Goal: Task Accomplishment & Management: Manage account settings

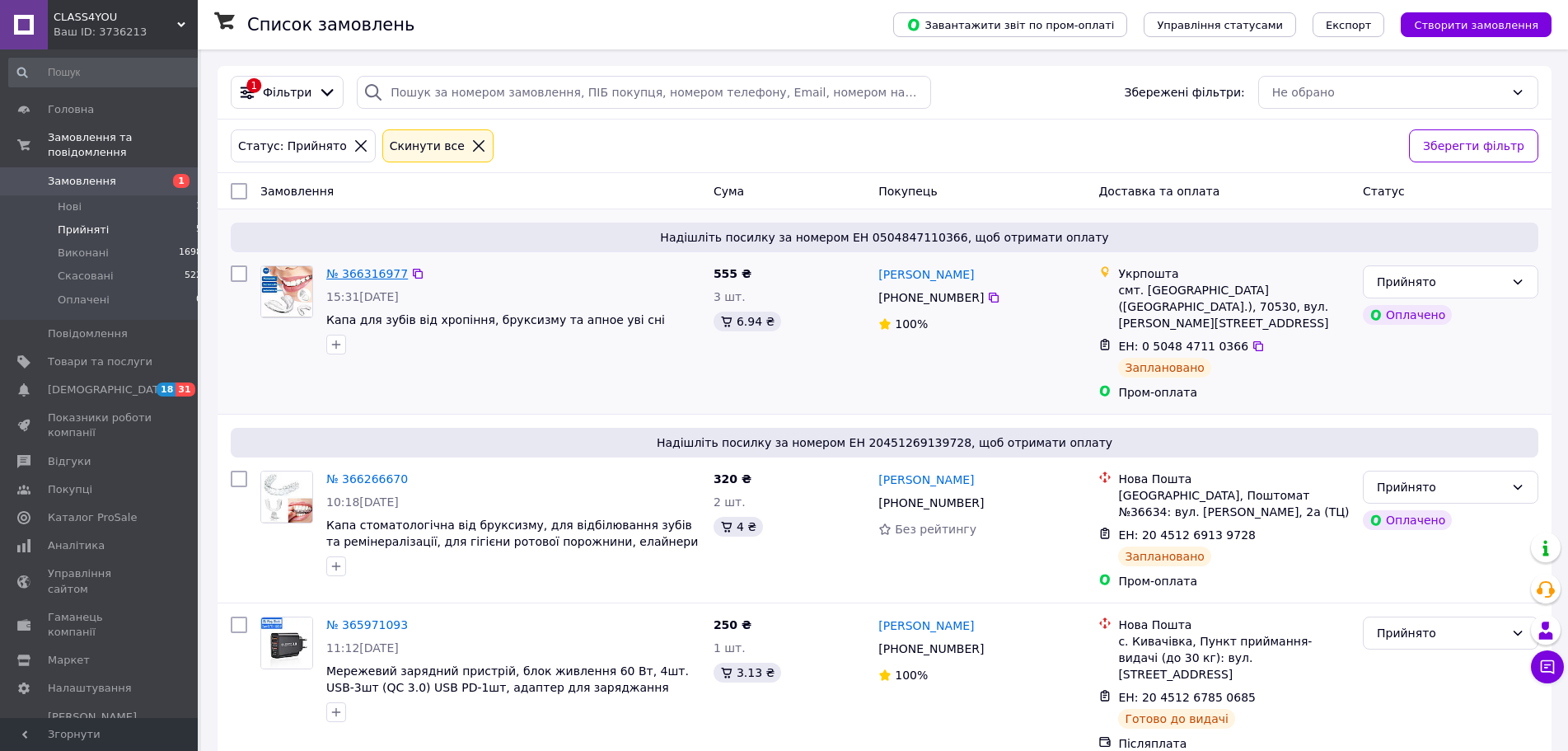
click at [95, 222] on span "Прийняті" at bounding box center [83, 229] width 51 height 15
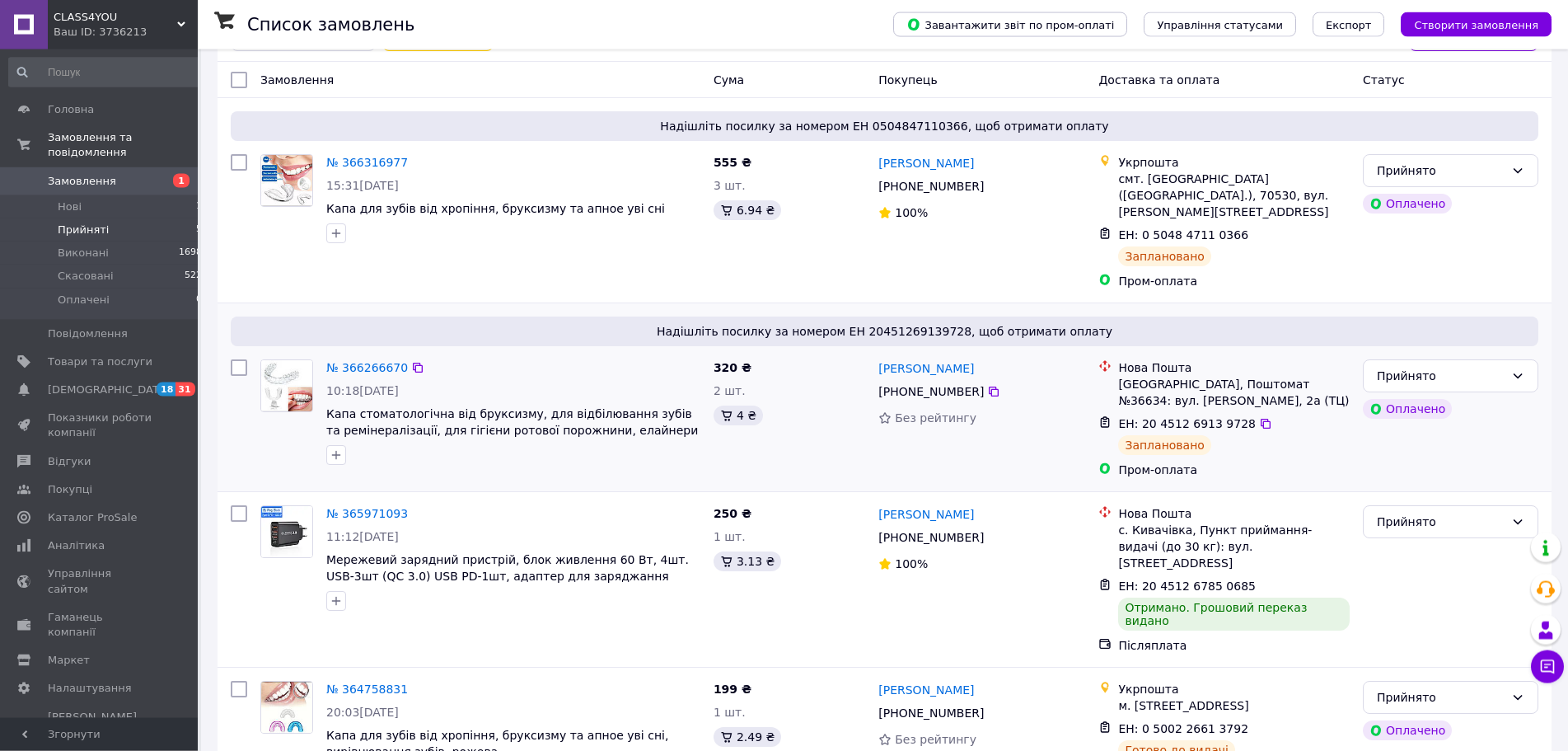
scroll to position [144, 0]
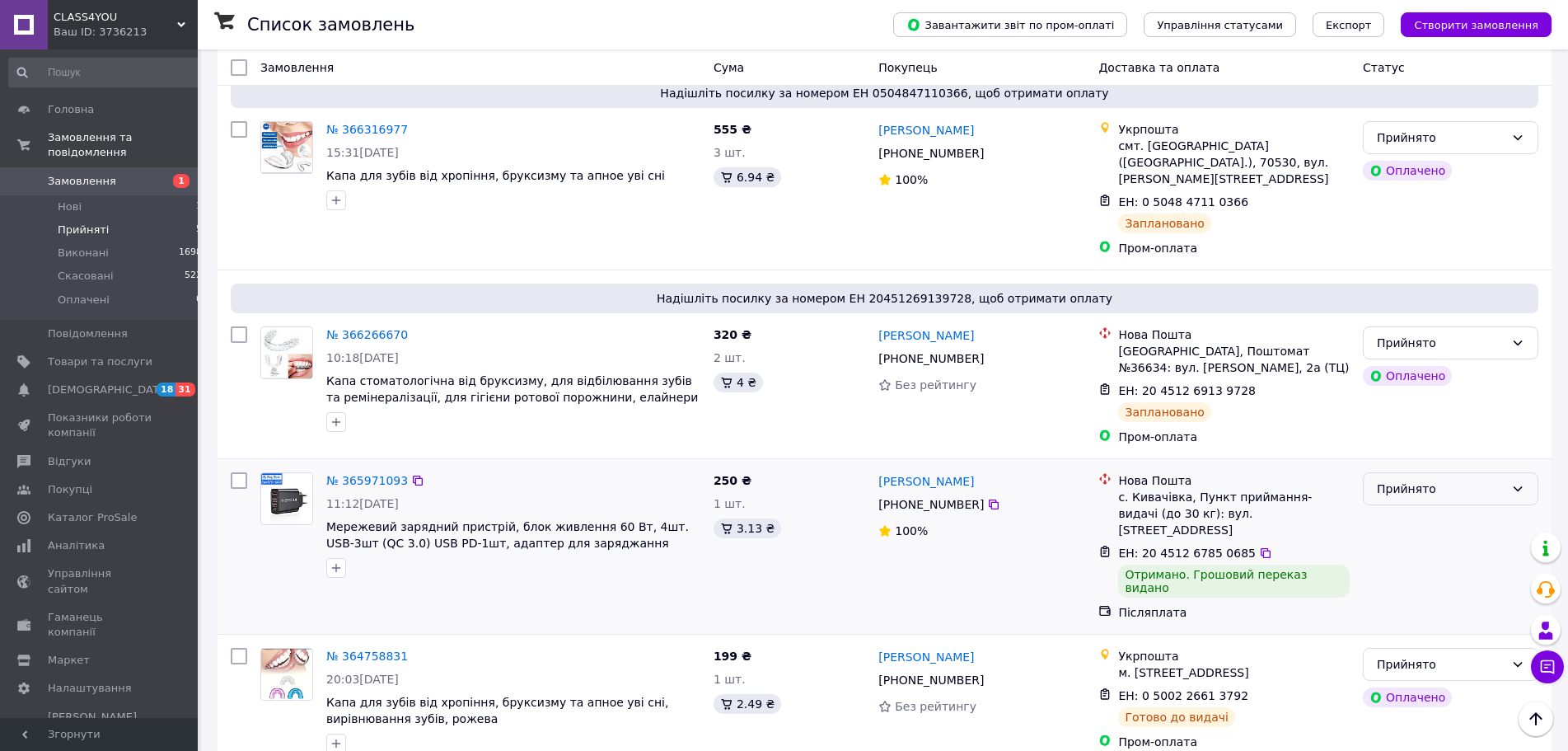
click at [1468, 479] on div "Прийнято" at bounding box center [1440, 488] width 128 height 19
click at [1423, 507] on li "Виконано" at bounding box center [1450, 508] width 173 height 29
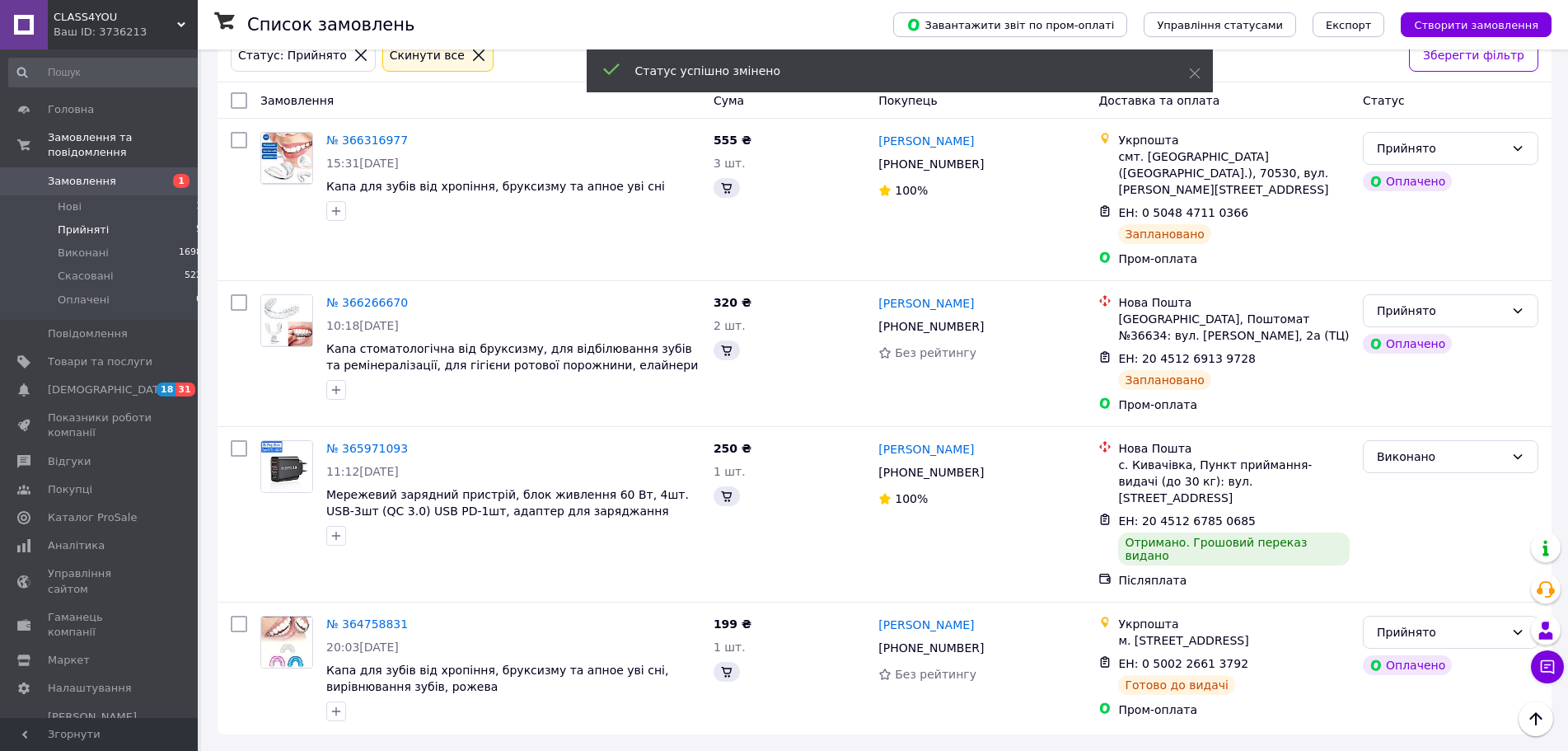
scroll to position [58, 0]
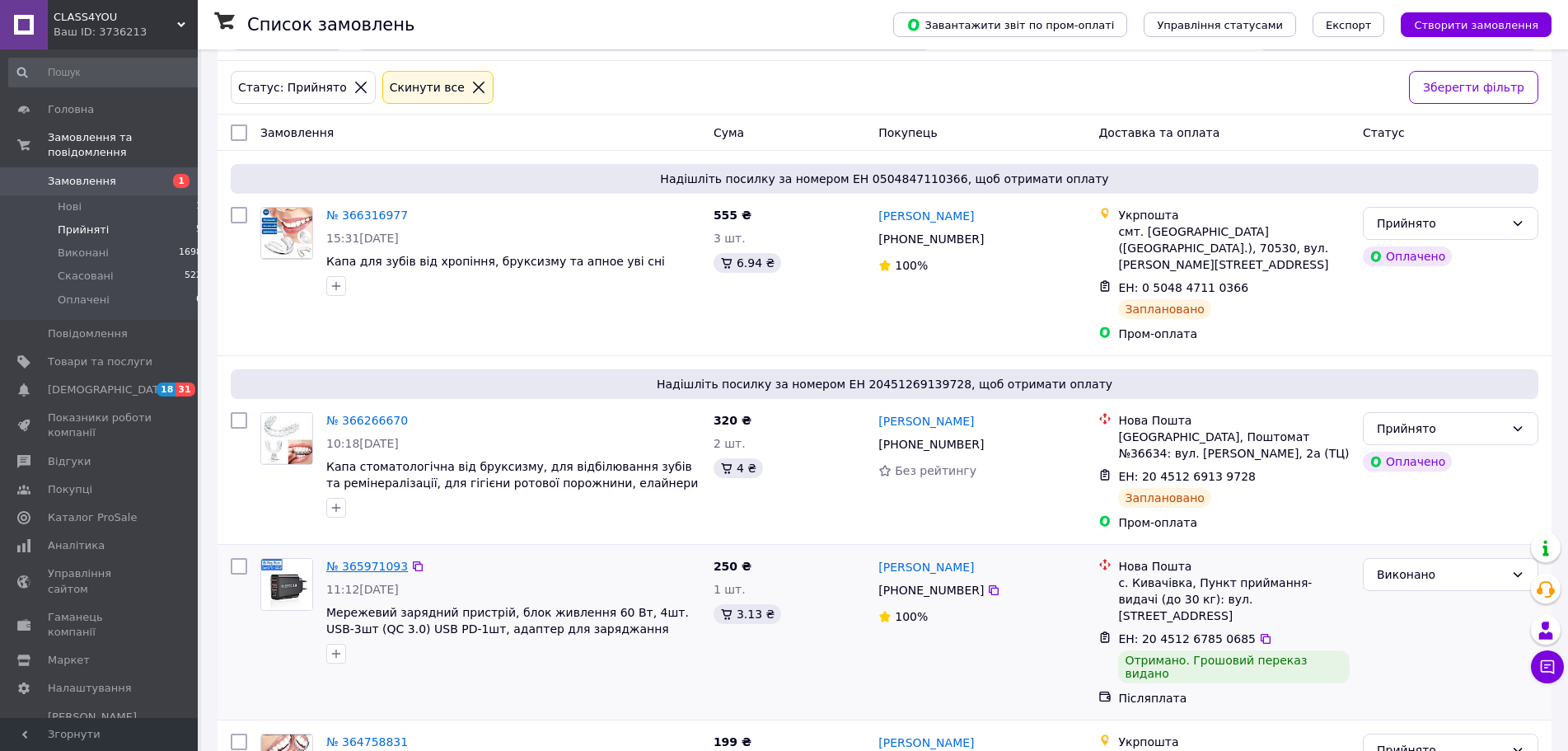
click at [359, 559] on link "№ 365971093" at bounding box center [367, 566] width 82 height 14
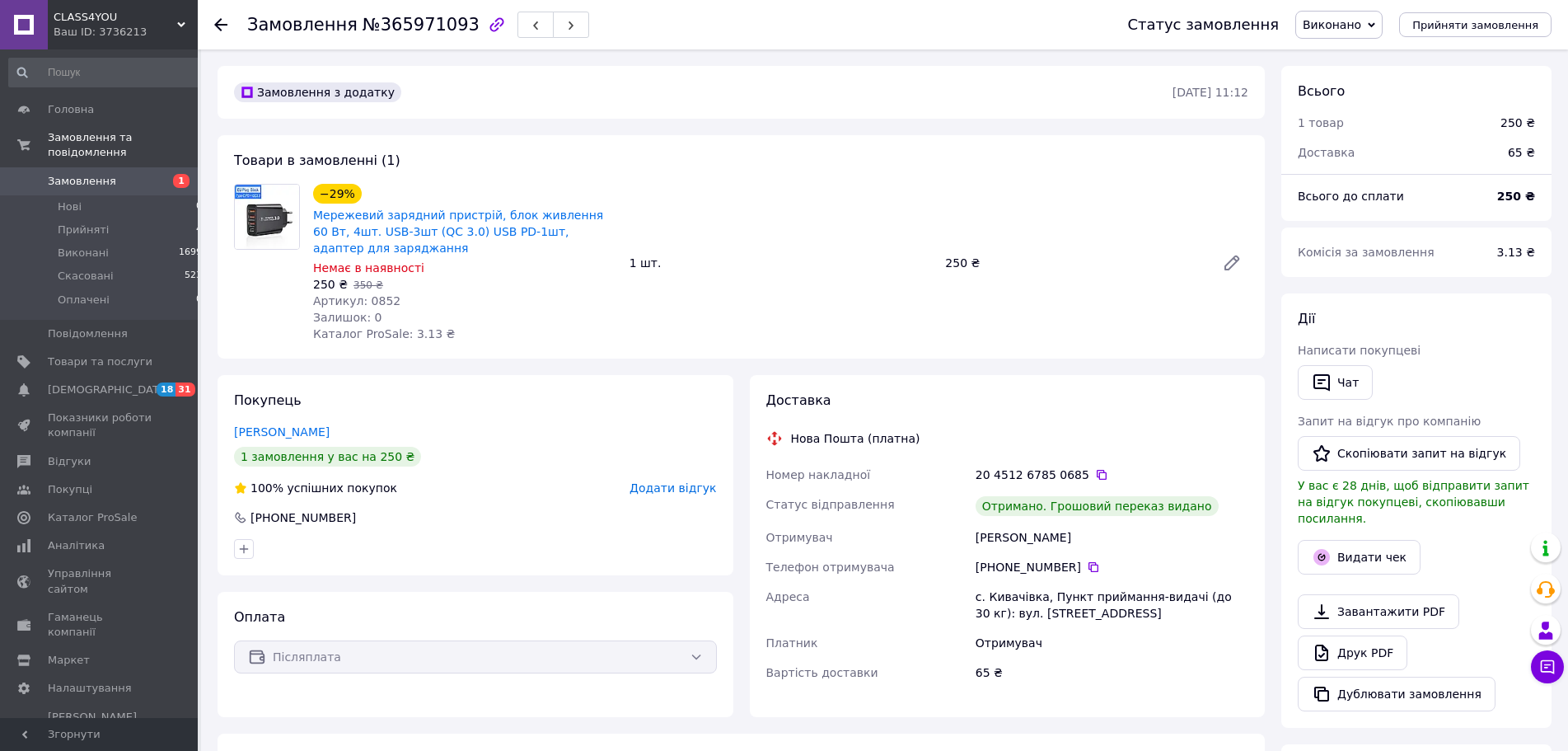
click at [686, 490] on span "Додати відгук" at bounding box center [672, 488] width 87 height 14
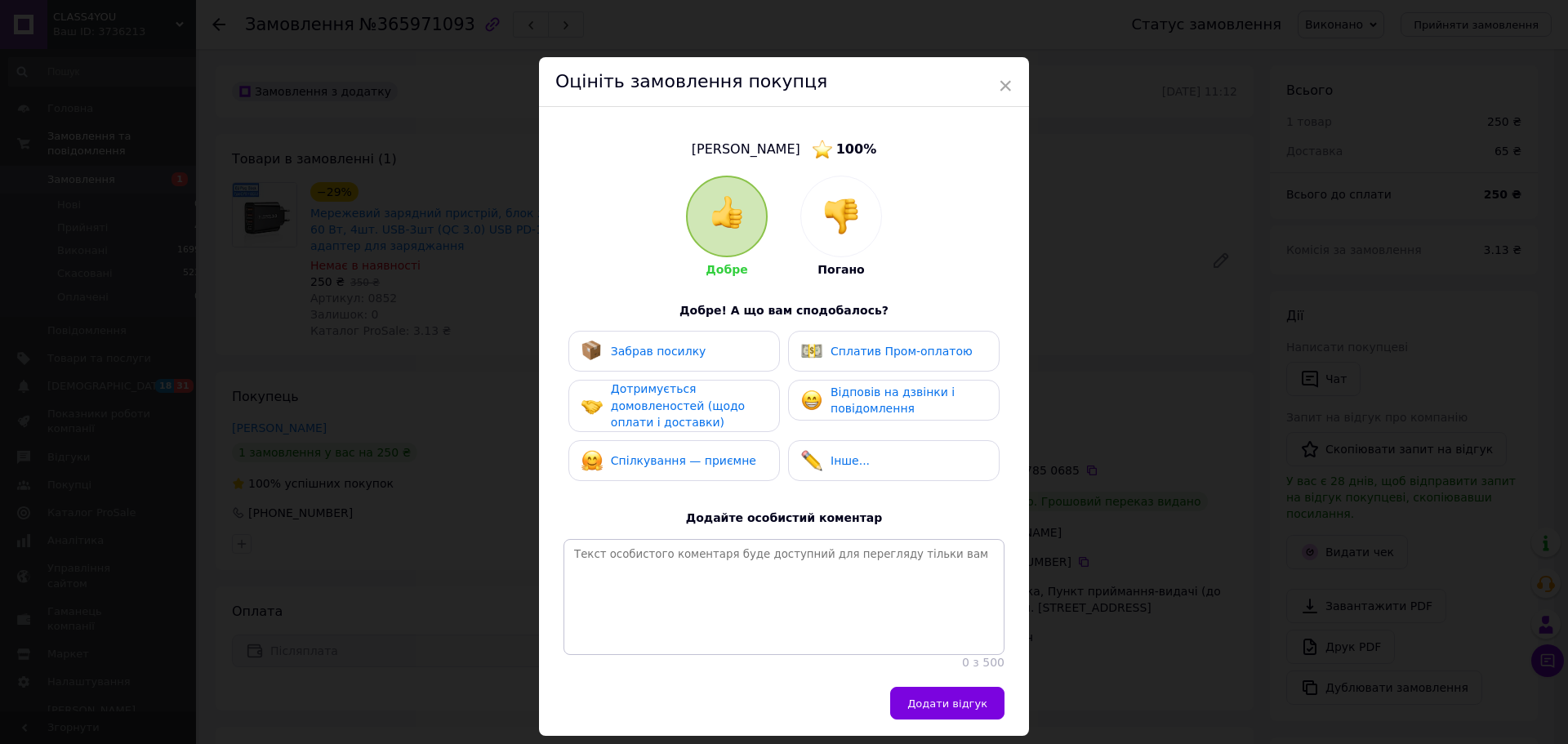
drag, startPoint x: 646, startPoint y: 349, endPoint x: 655, endPoint y: 416, distance: 67.6
click at [646, 352] on span "Забрав посилку" at bounding box center [658, 351] width 96 height 14
click at [665, 391] on span "Дотримується домовленостей (щодо оплати і доставки)" at bounding box center [678, 405] width 134 height 46
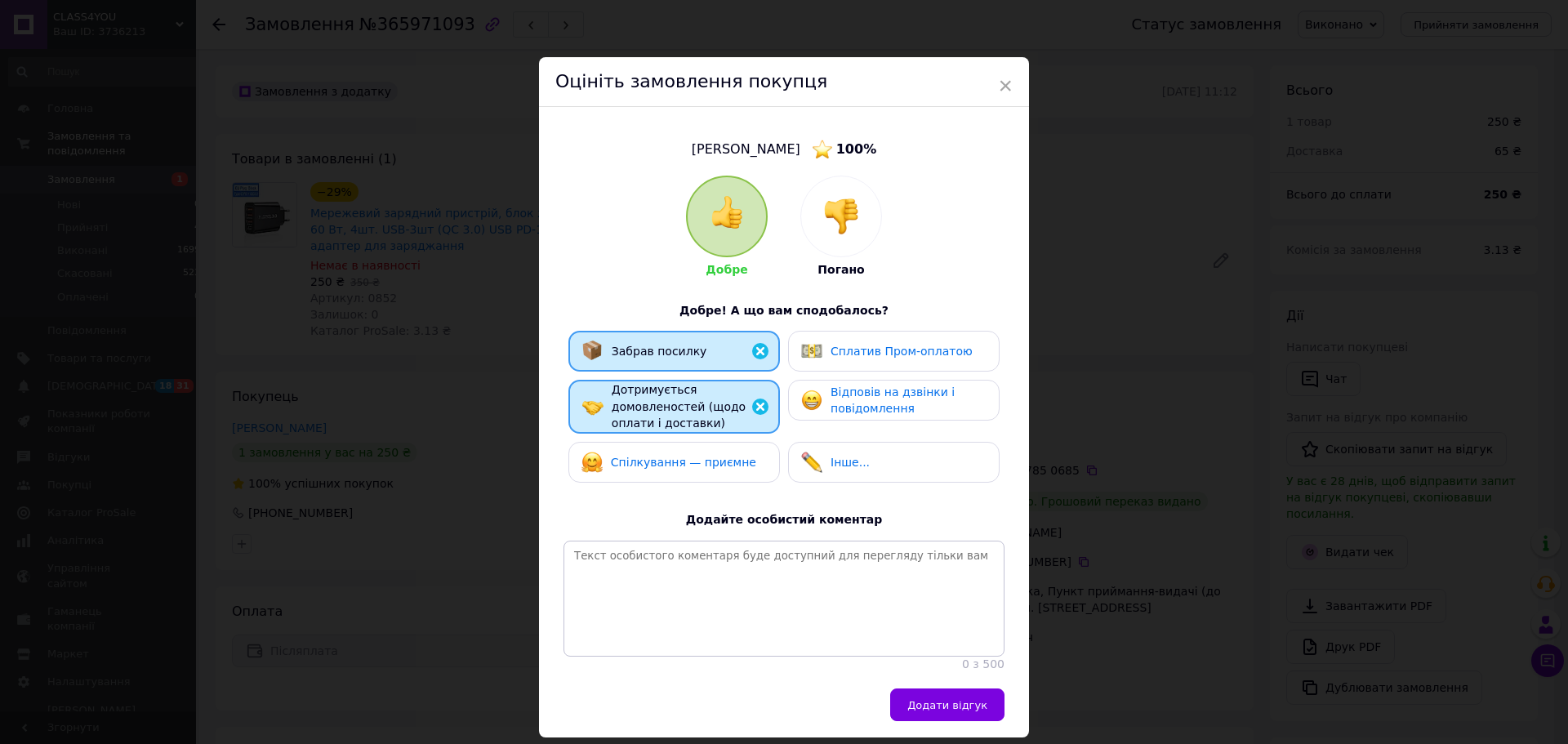
scroll to position [88, 0]
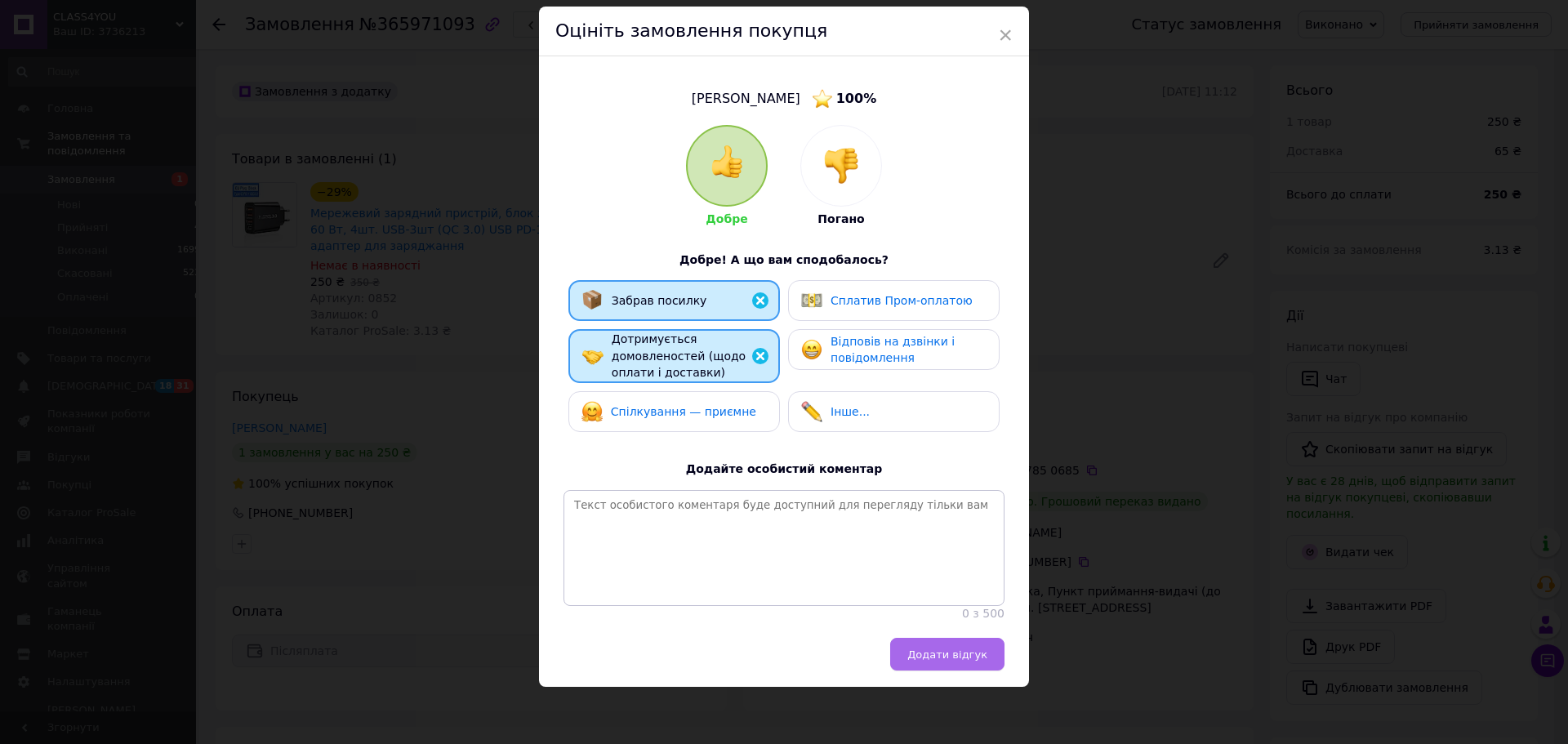
click at [940, 648] on span "Додати відгук" at bounding box center [947, 654] width 80 height 13
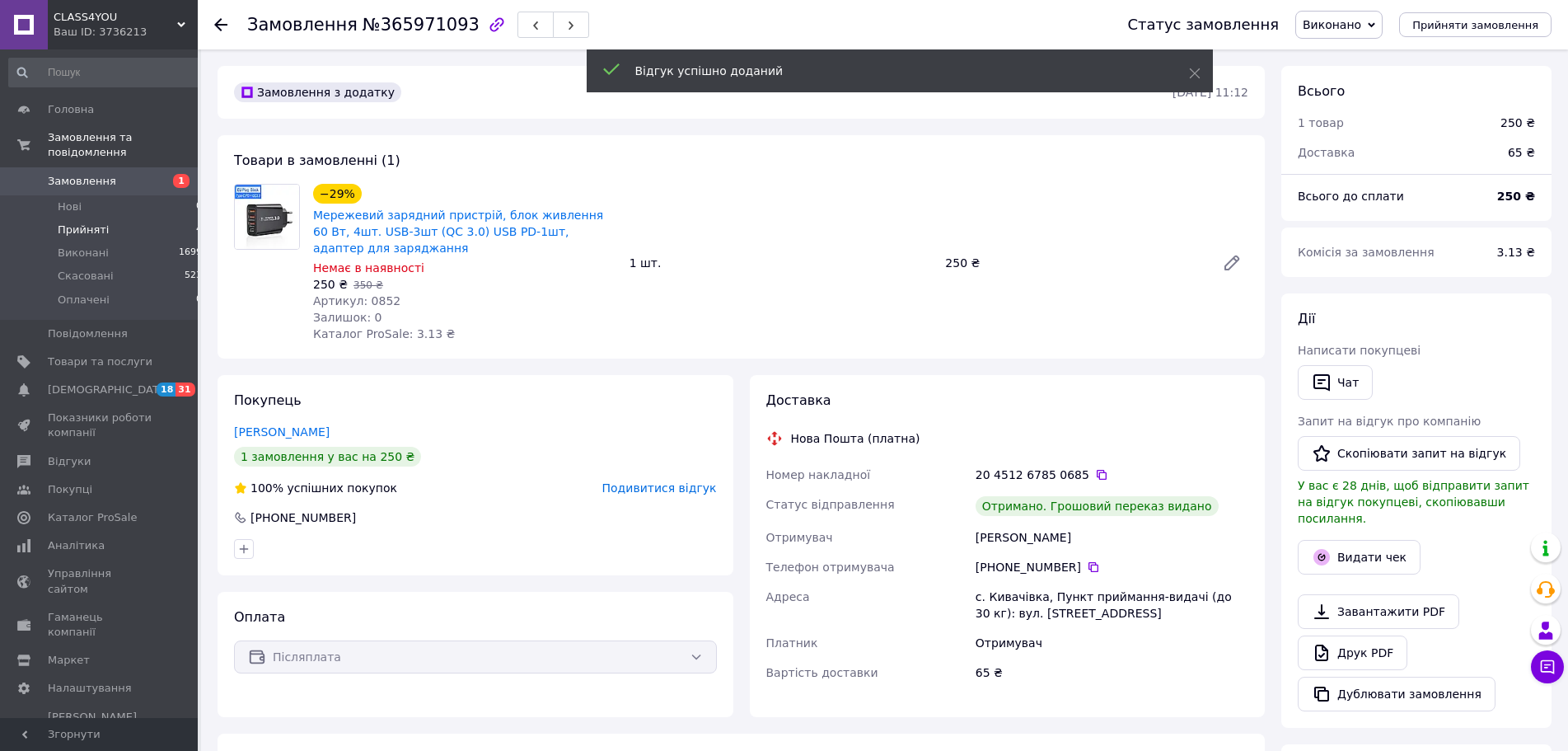
click at [93, 222] on span "Прийняті" at bounding box center [83, 229] width 51 height 15
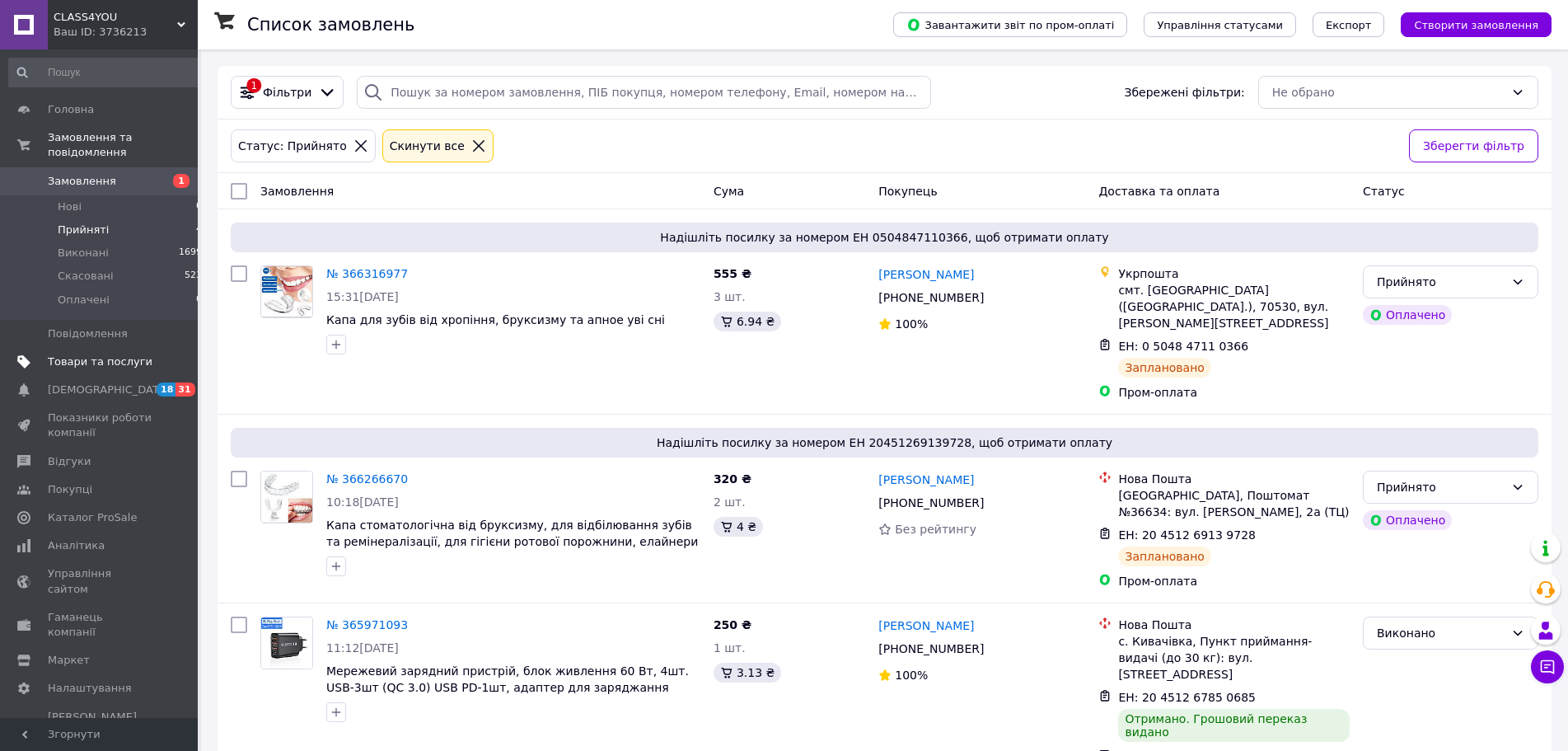
click at [84, 355] on span "Товари та послуги" at bounding box center [99, 361] width 104 height 15
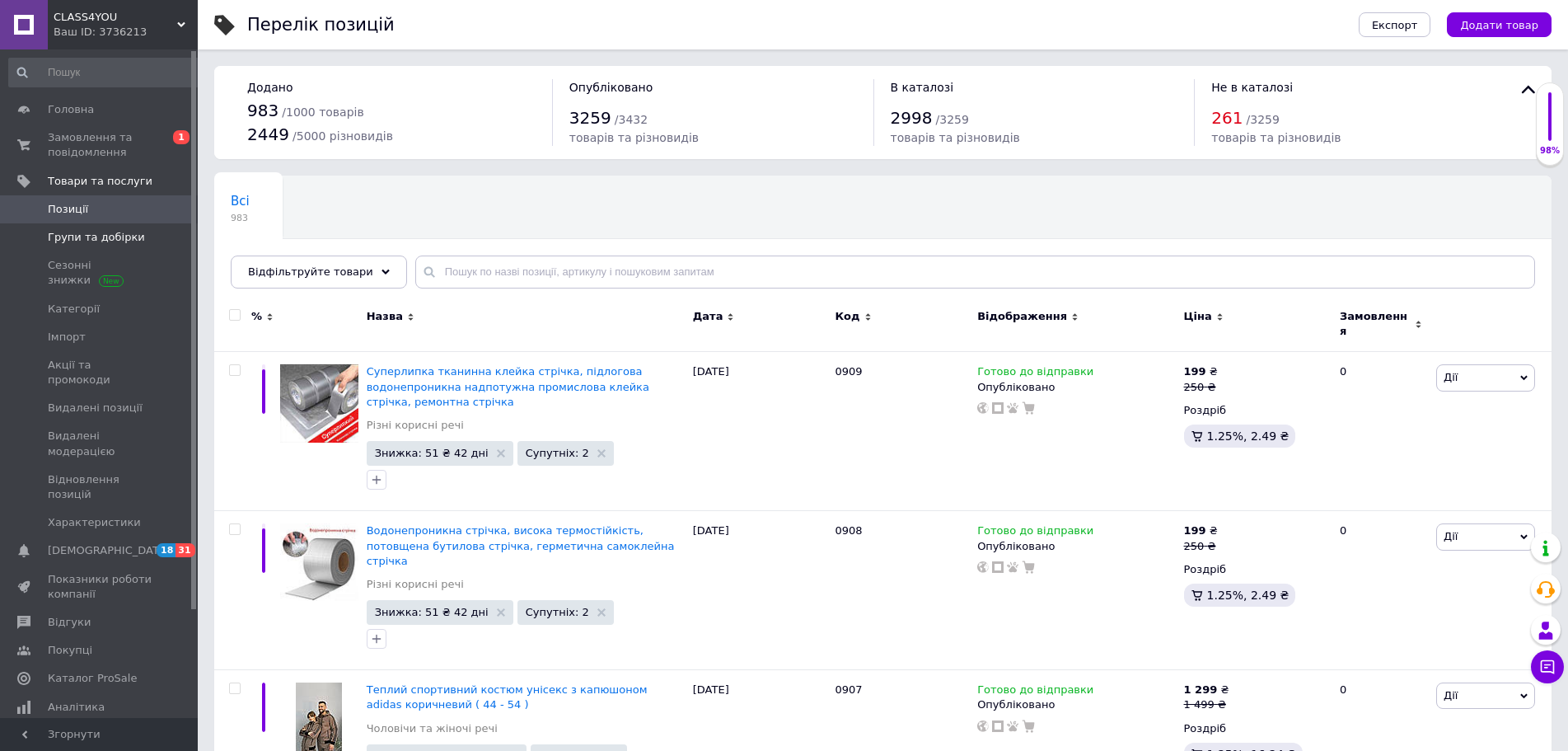
click at [105, 239] on span "Групи та добірки" at bounding box center [96, 237] width 97 height 15
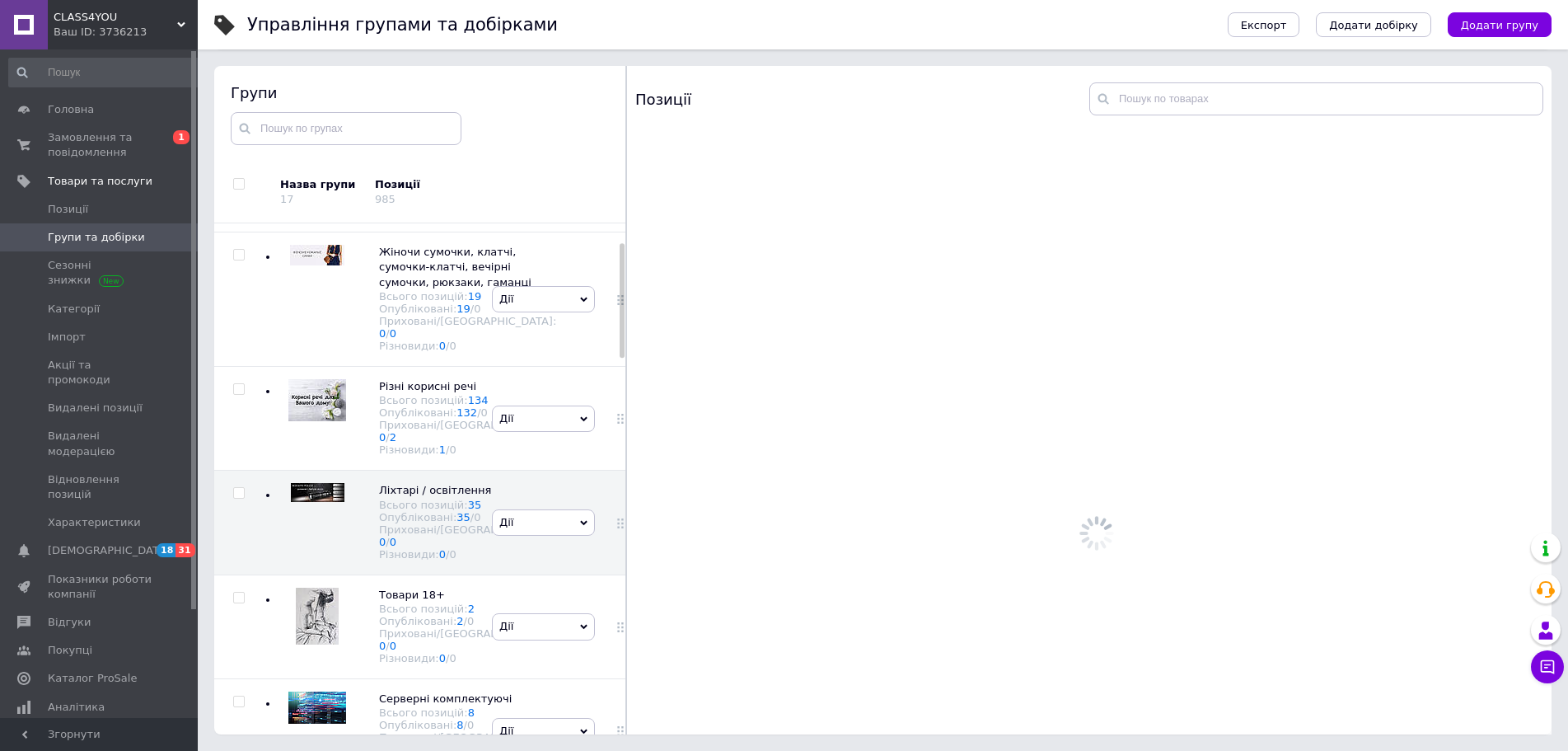
scroll to position [83, 0]
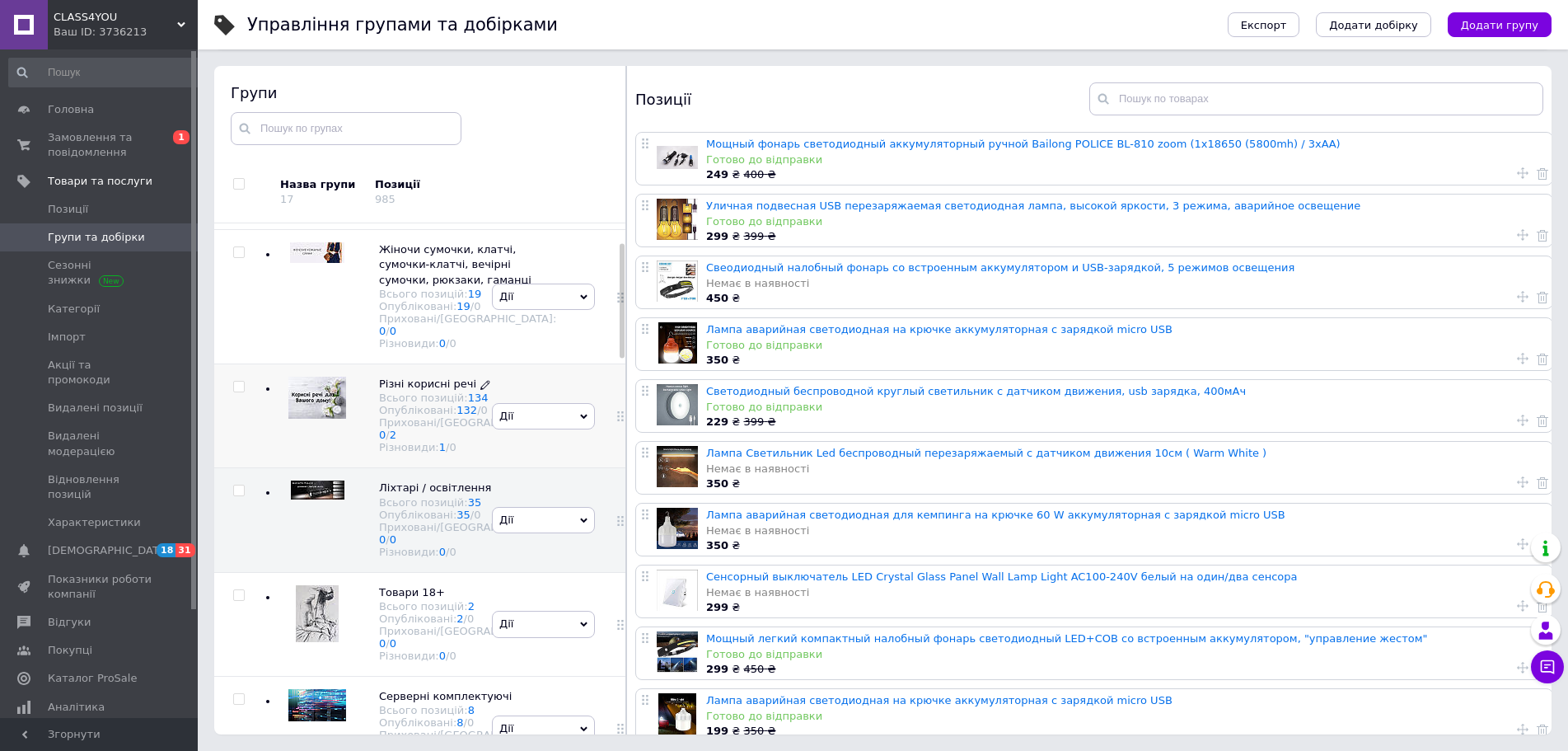
click at [452, 453] on span "Різні корисні речі Всього позицій: 134 Опубліковані: 132 / 0 Приховані/Видалені…" at bounding box center [467, 415] width 177 height 77
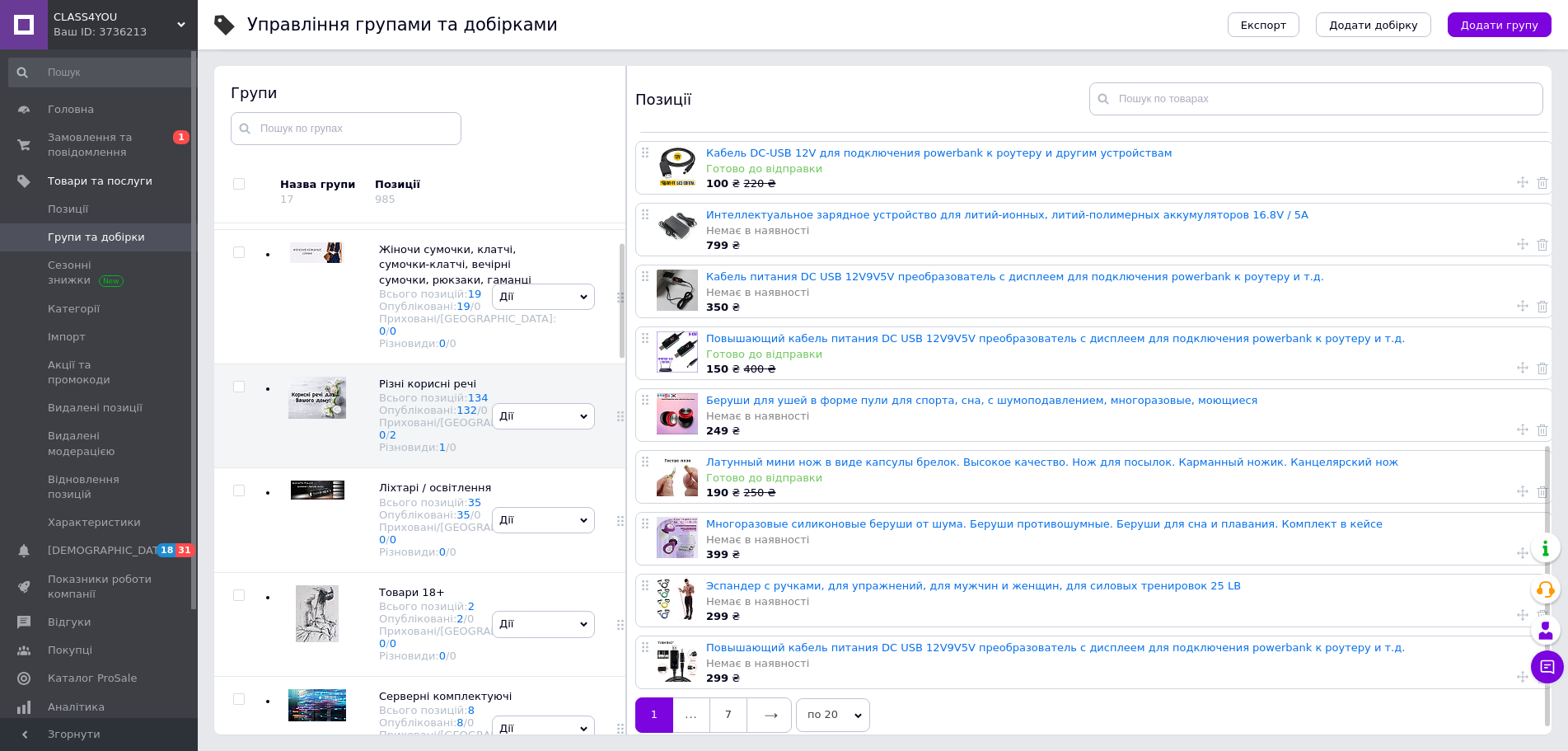
scroll to position [687, 0]
click at [759, 697] on link at bounding box center [768, 715] width 46 height 35
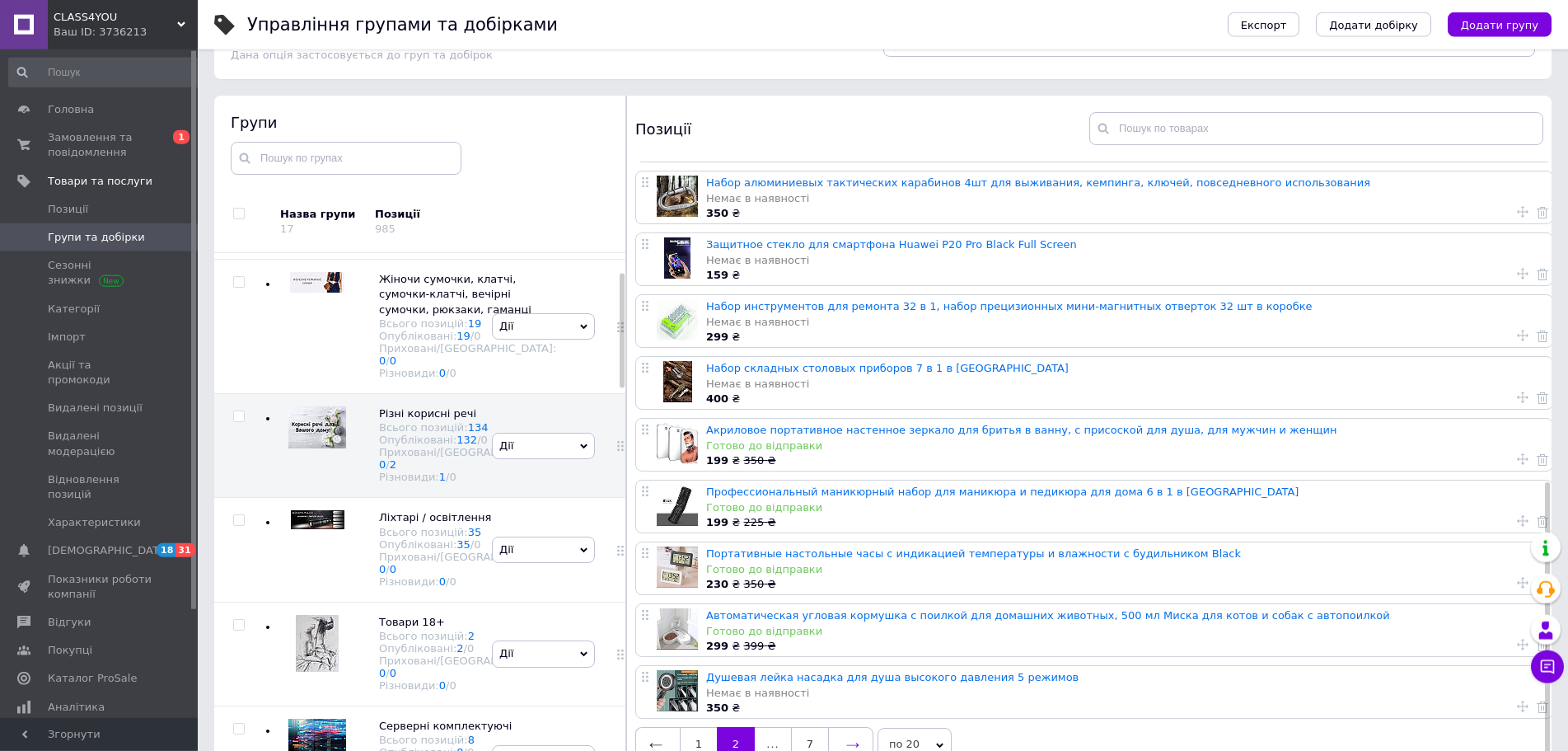
scroll to position [94, 0]
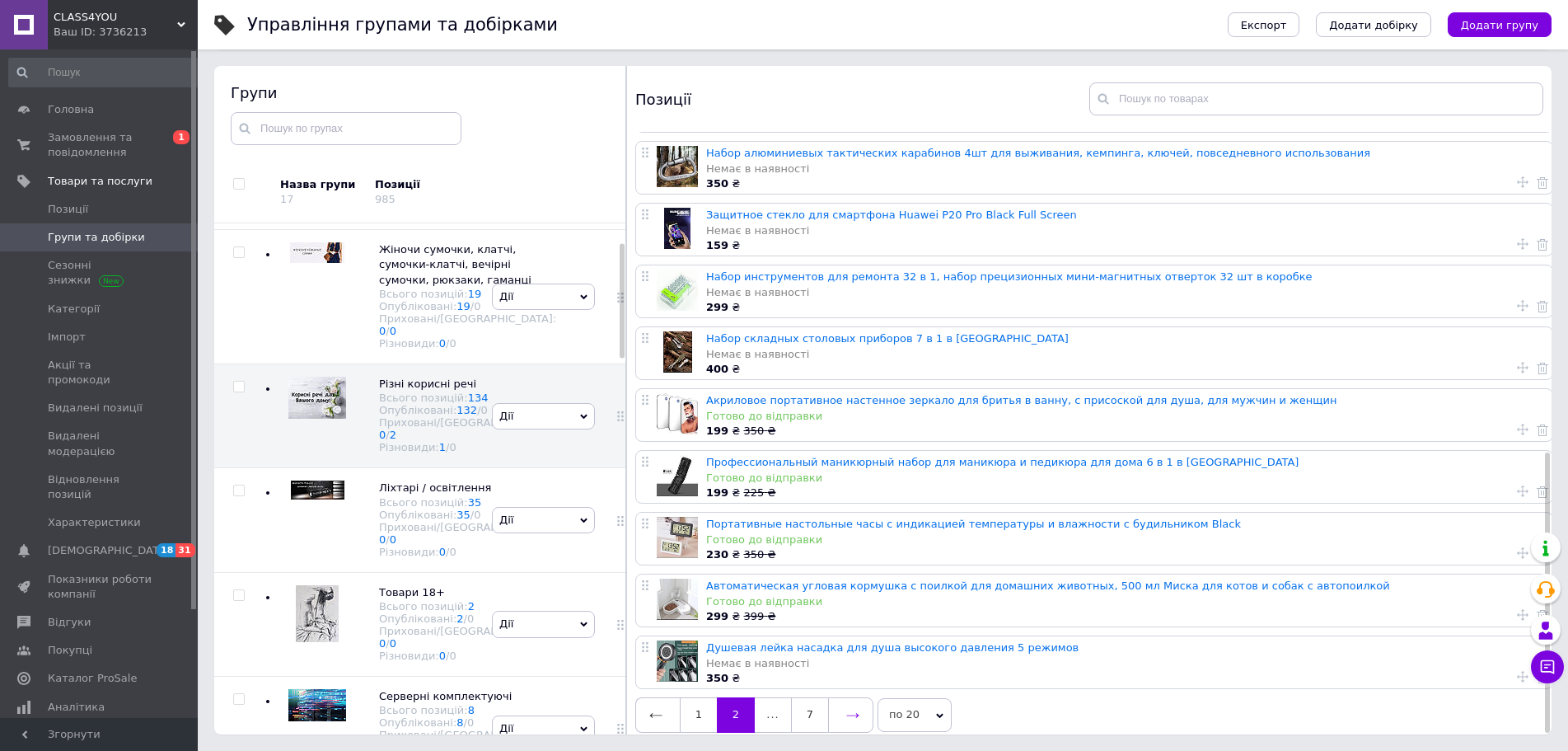
click at [848, 713] on icon at bounding box center [853, 715] width 13 height 5
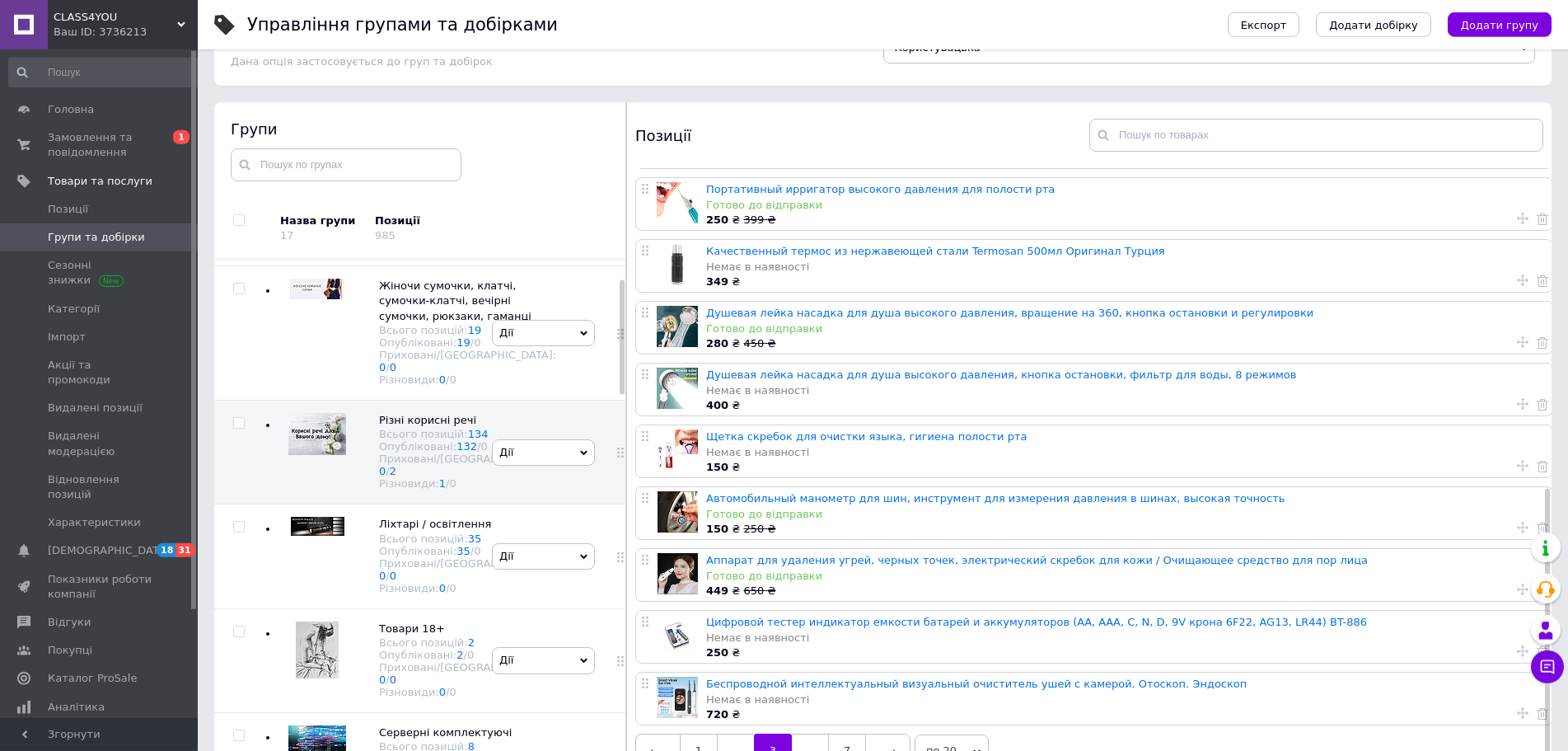
scroll to position [84, 0]
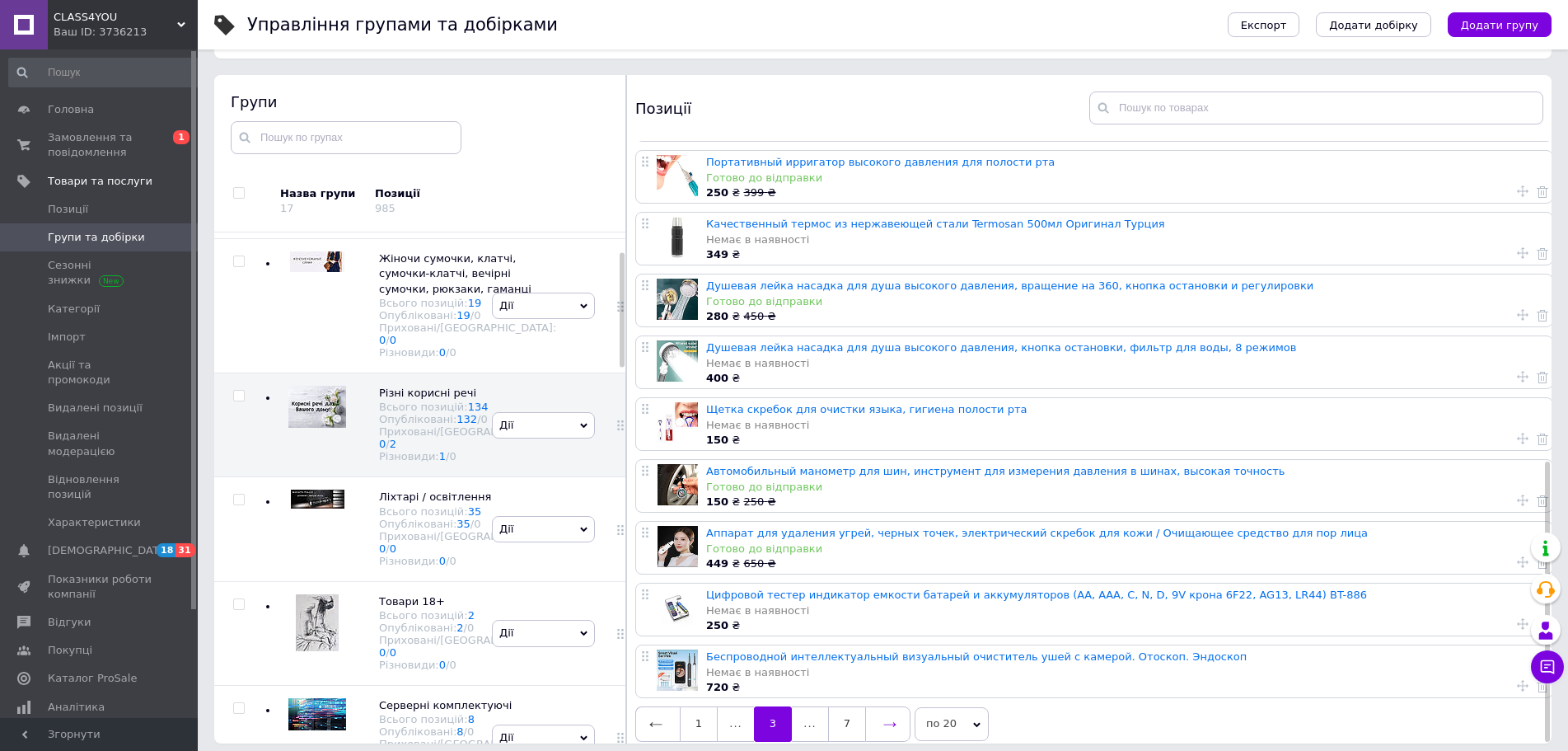
click at [892, 722] on icon at bounding box center [890, 724] width 13 height 5
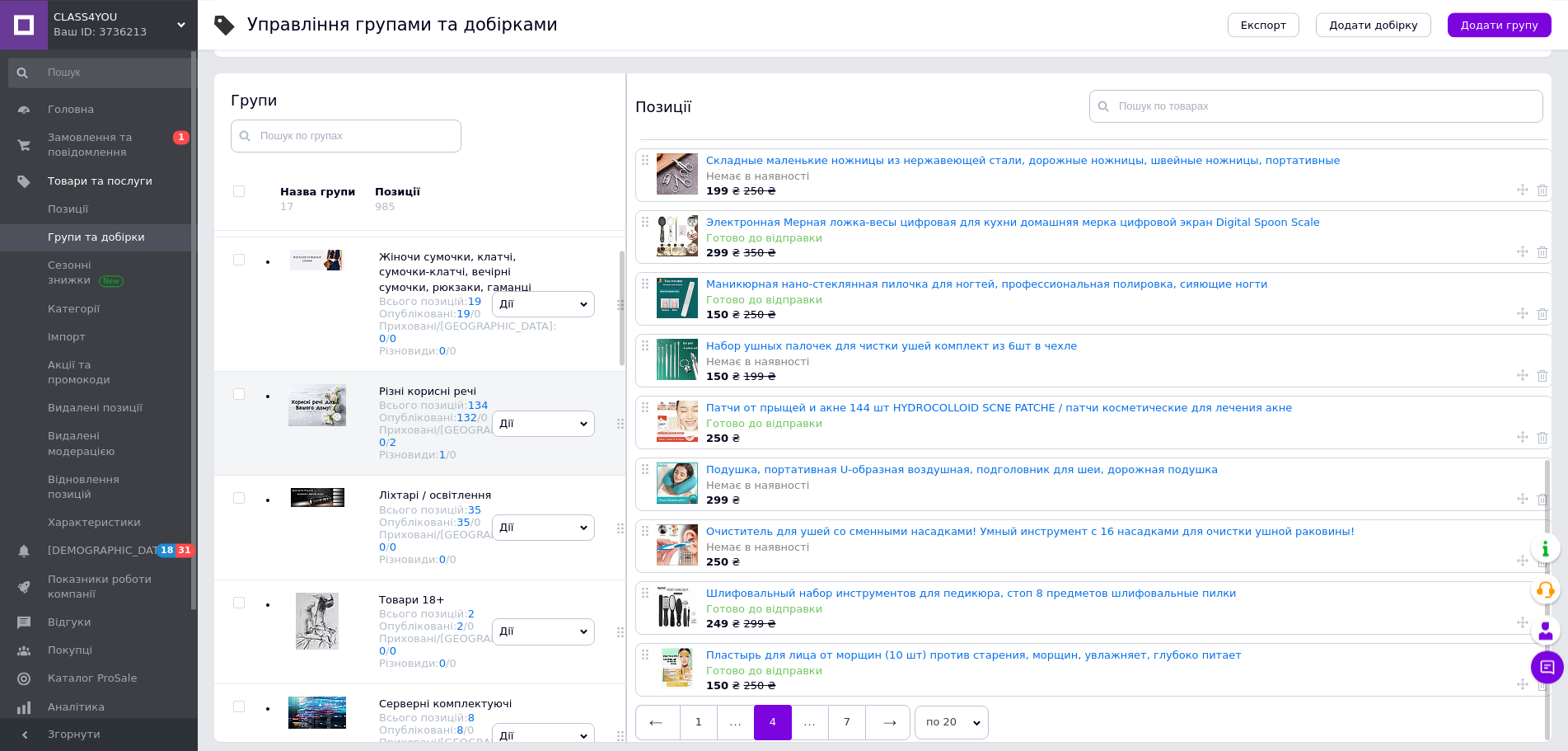
scroll to position [94, 0]
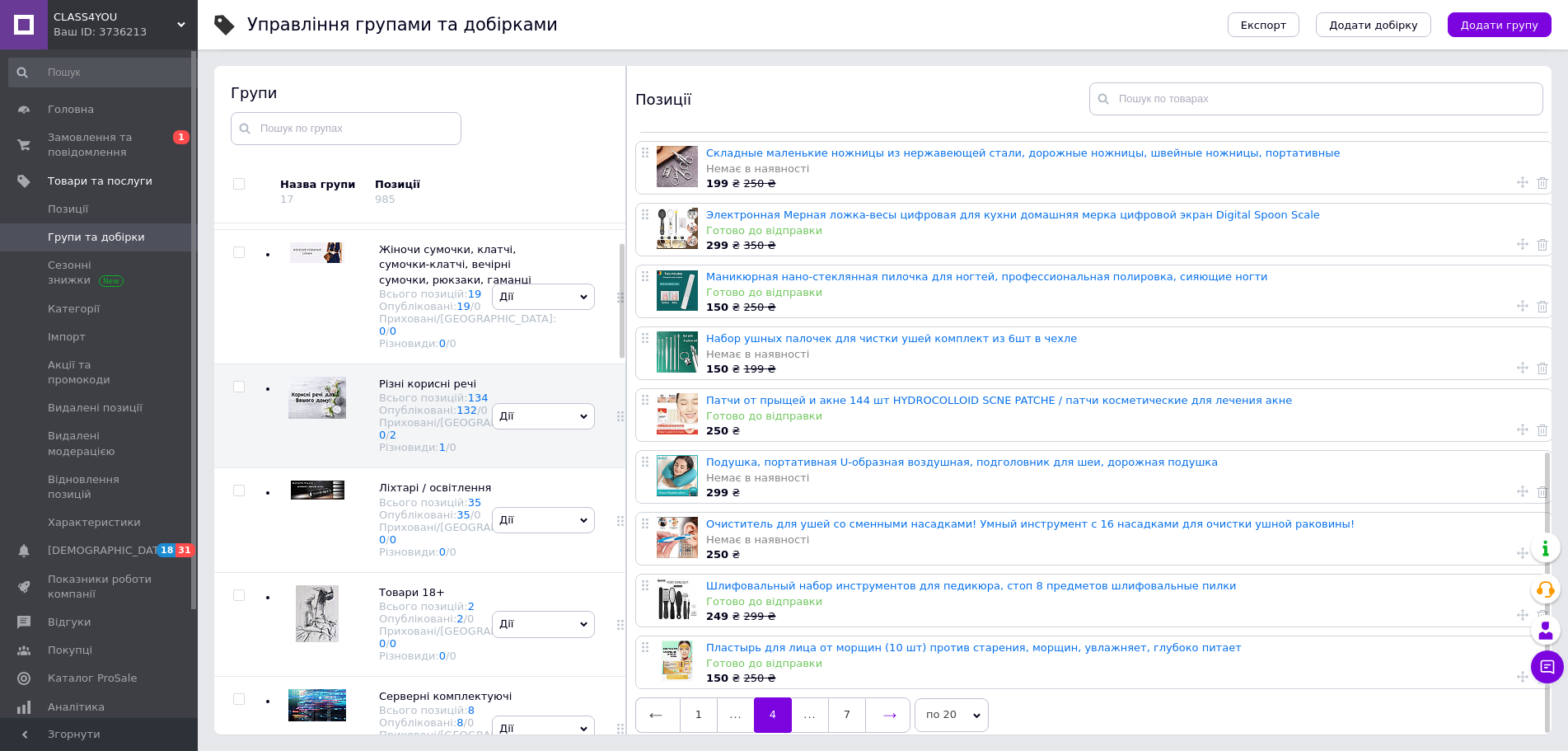
click at [887, 709] on icon at bounding box center [890, 716] width 14 height 14
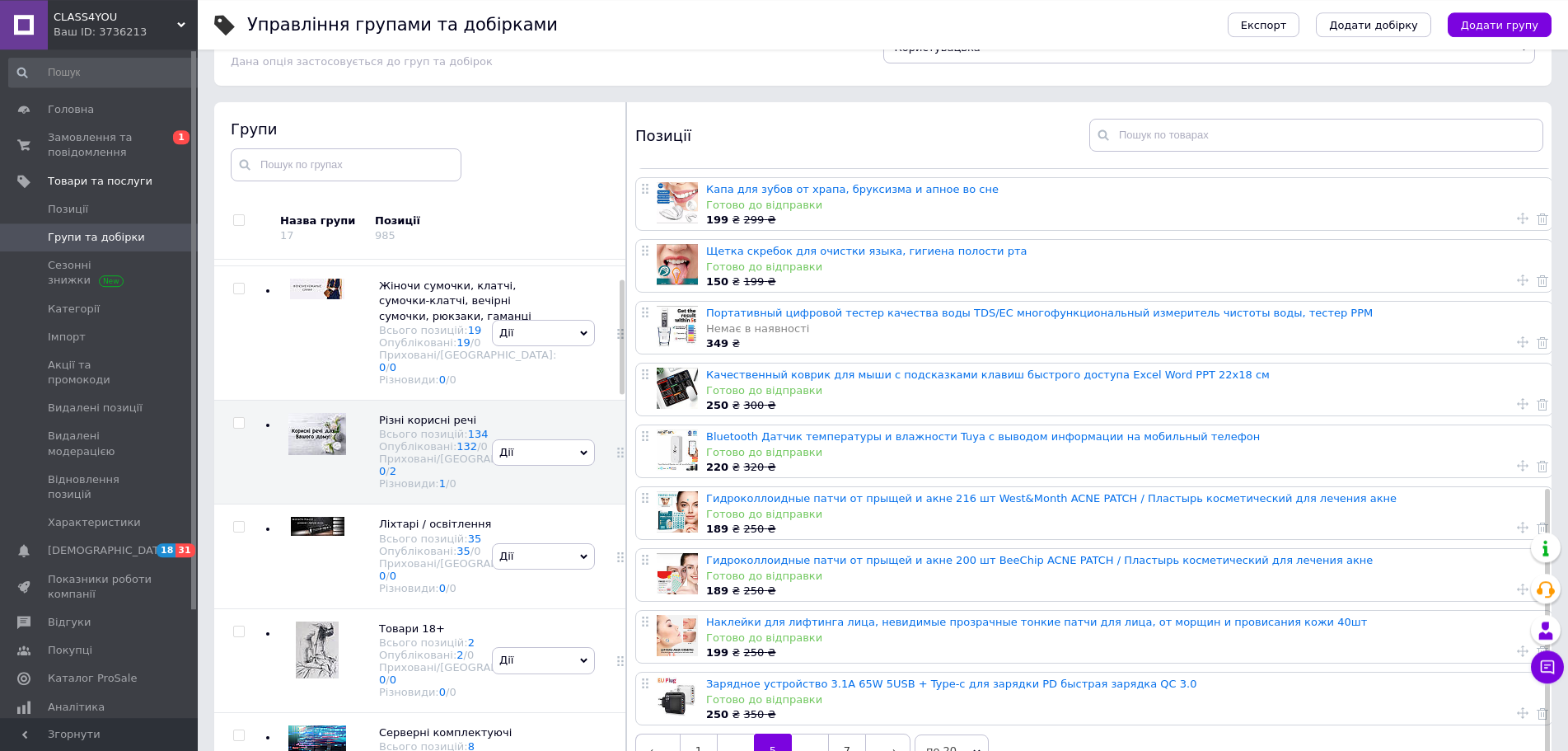
scroll to position [84, 0]
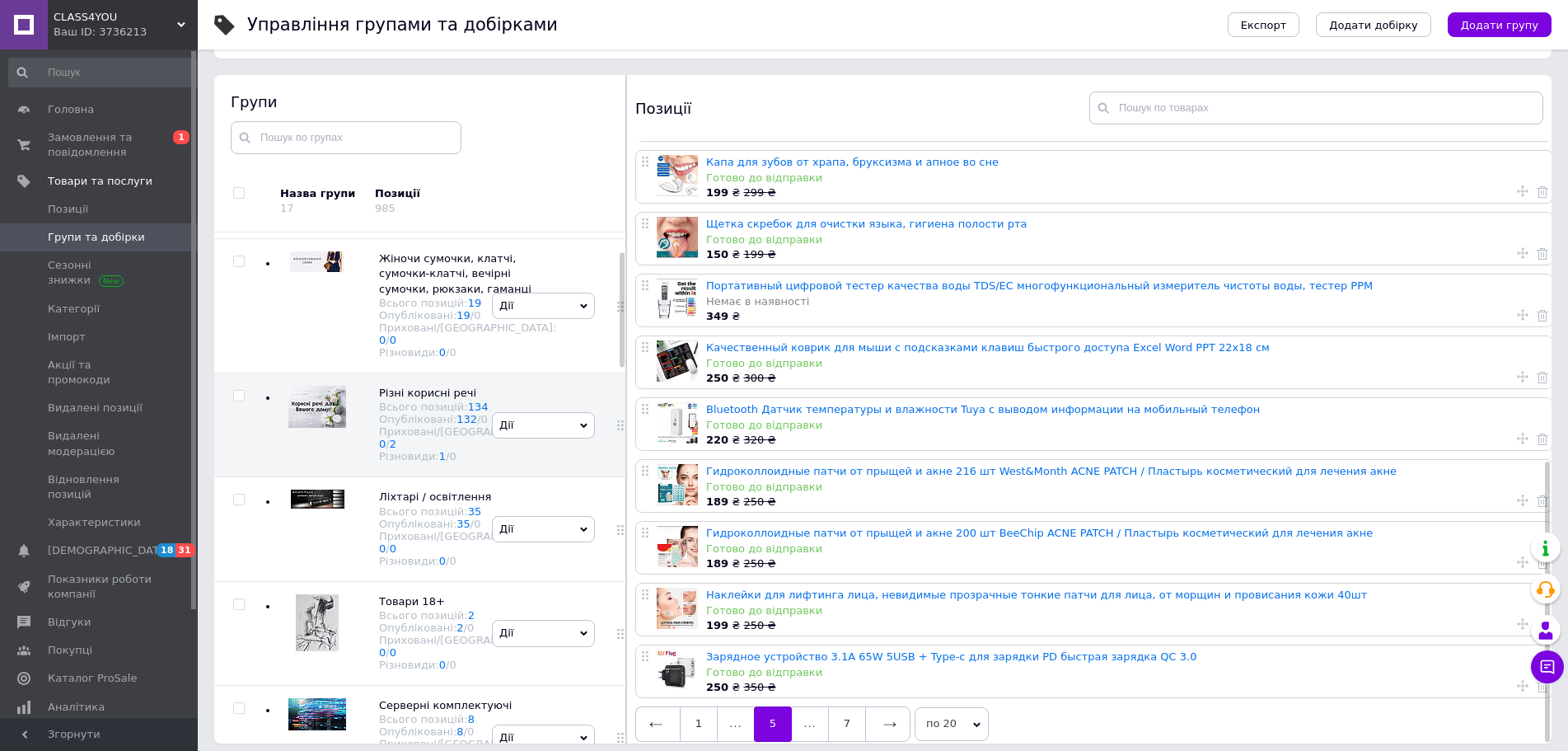
click at [886, 718] on icon at bounding box center [890, 725] width 14 height 14
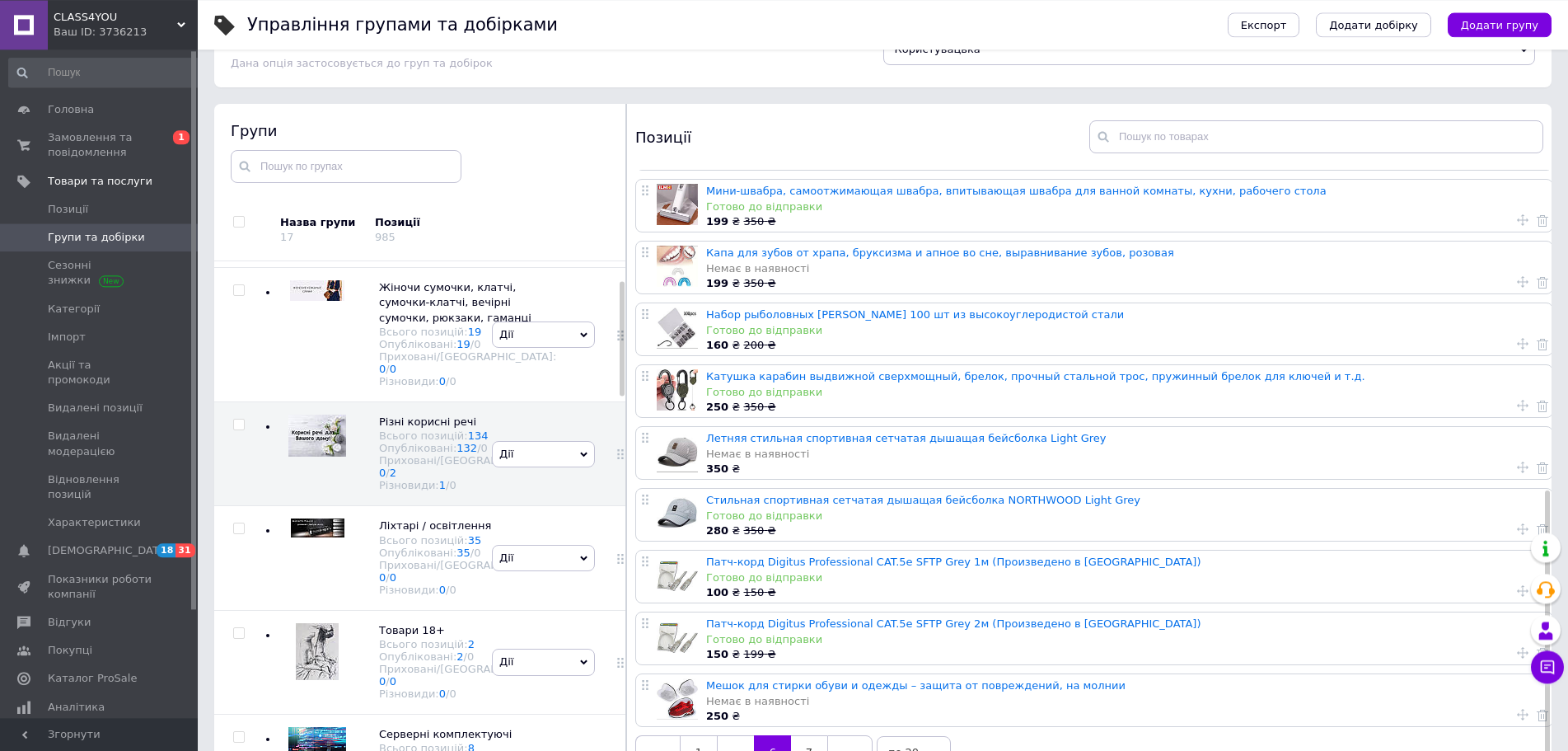
scroll to position [94, 0]
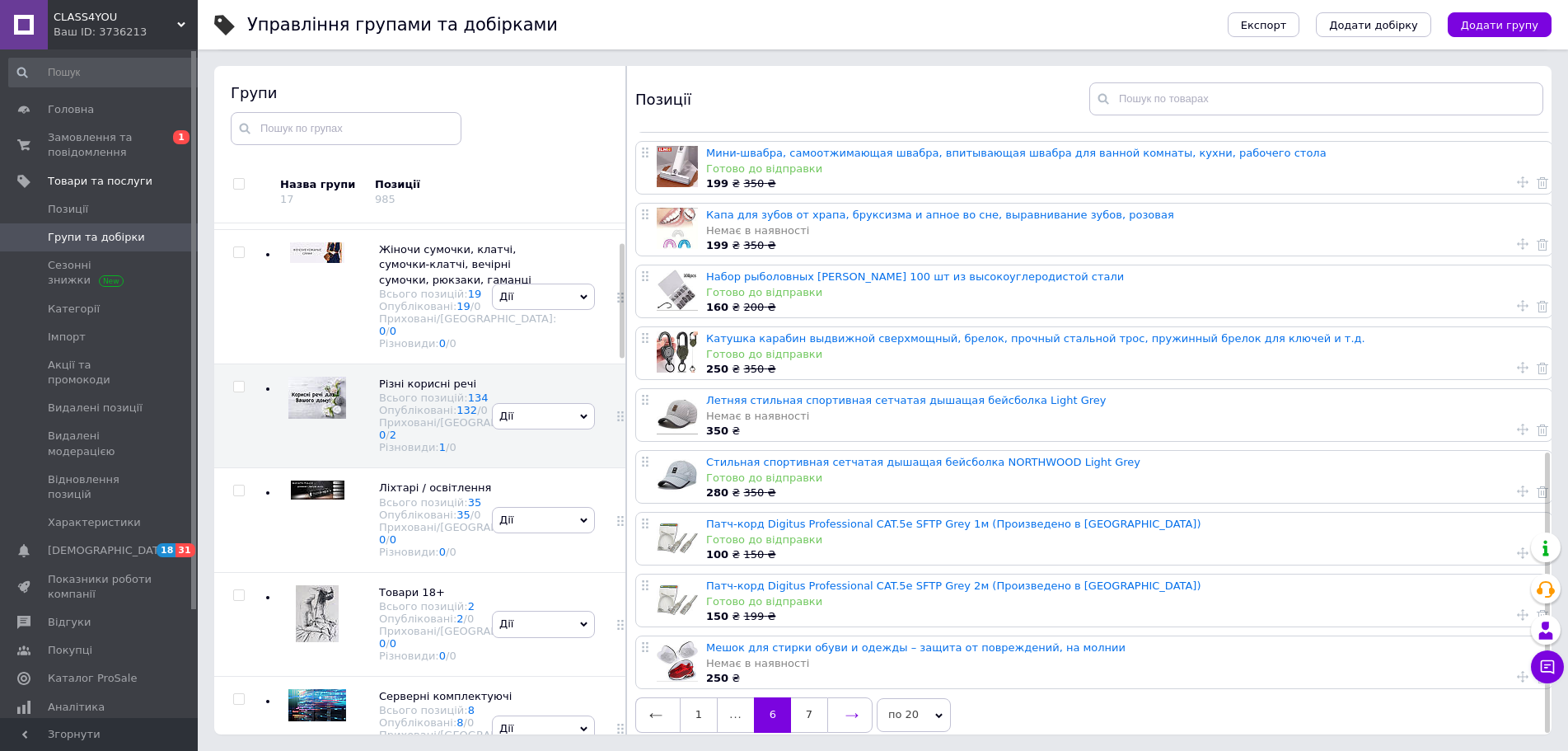
click at [849, 709] on icon at bounding box center [852, 716] width 14 height 14
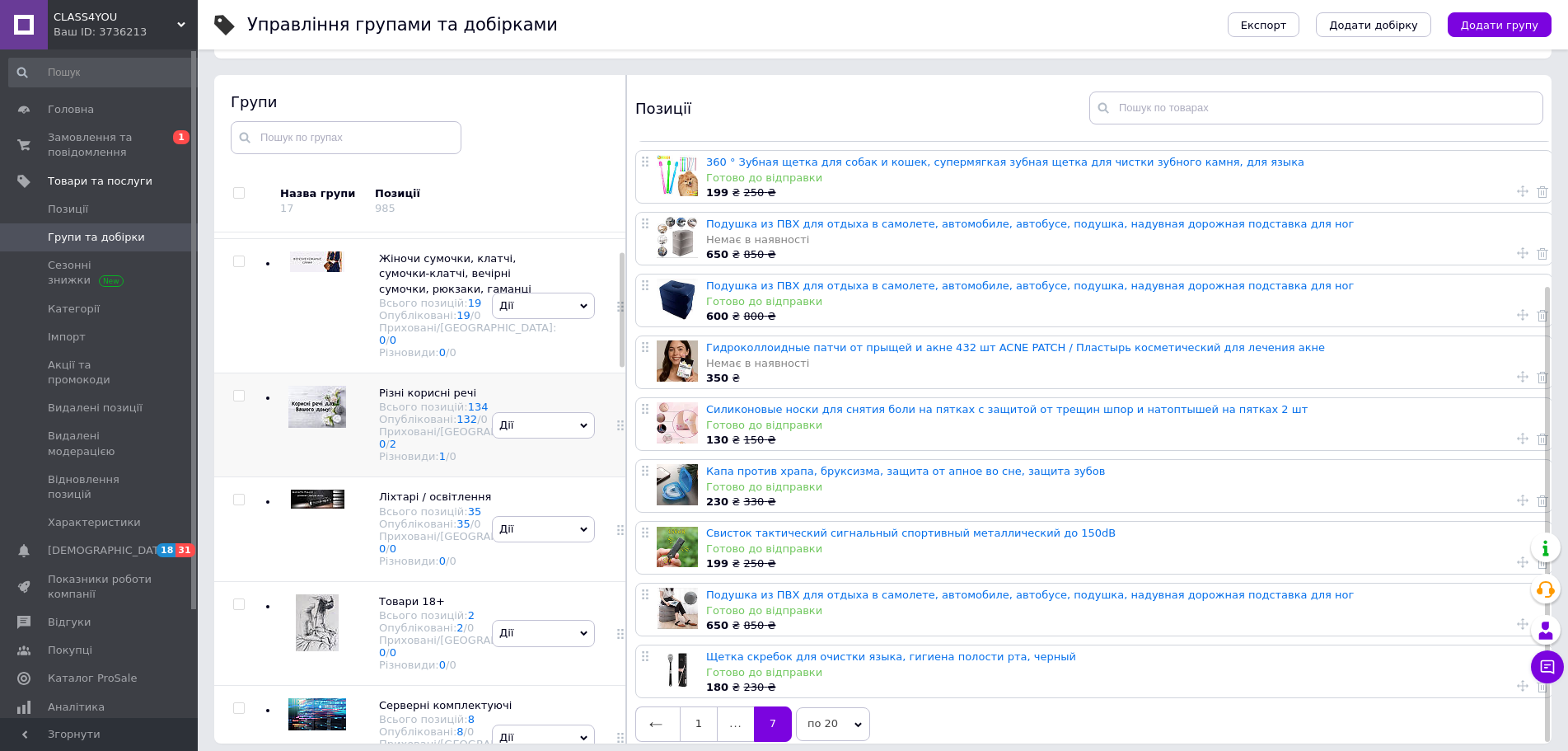
scroll to position [251, 0]
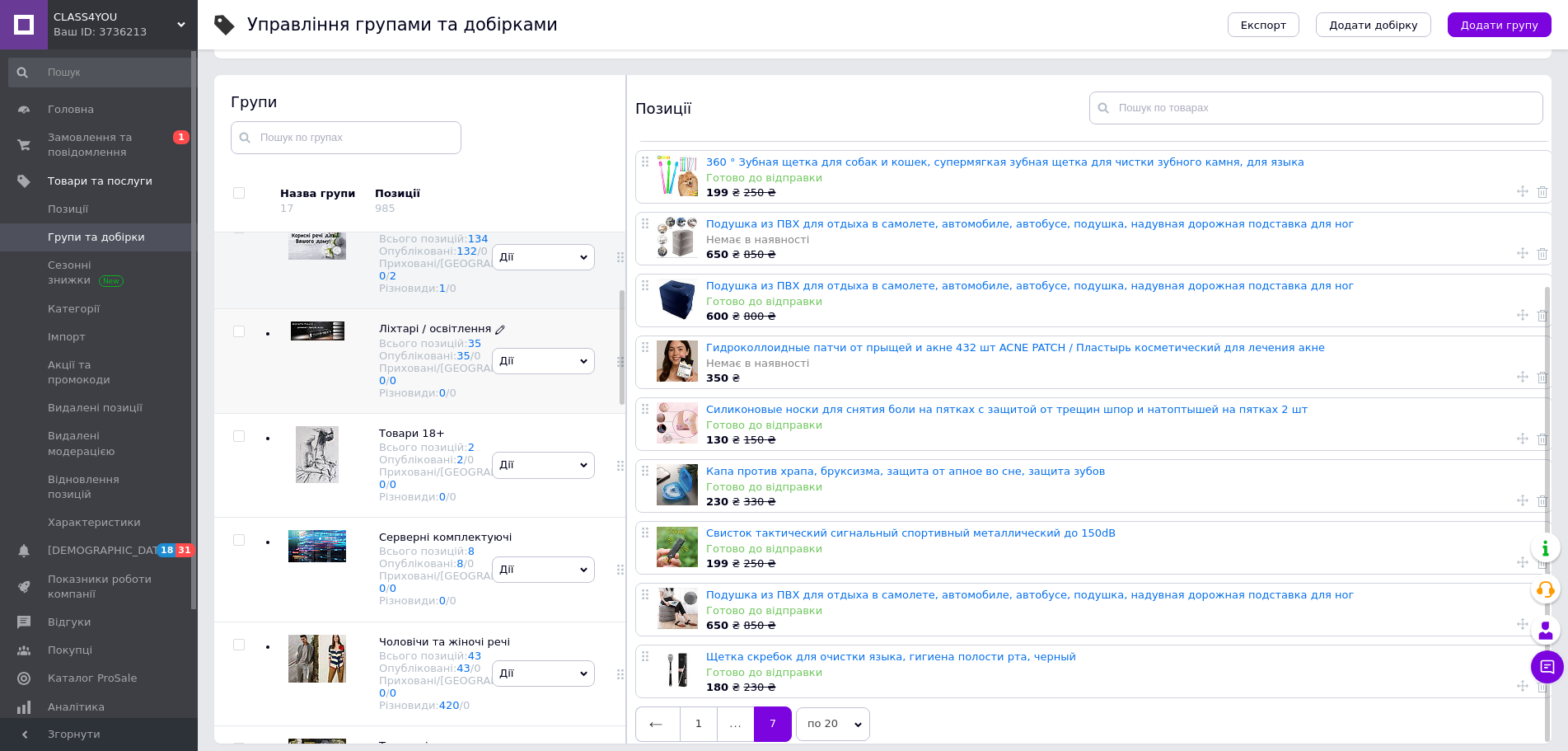
click at [426, 361] on div "Опубліковані: 35 / 0" at bounding box center [467, 356] width 177 height 13
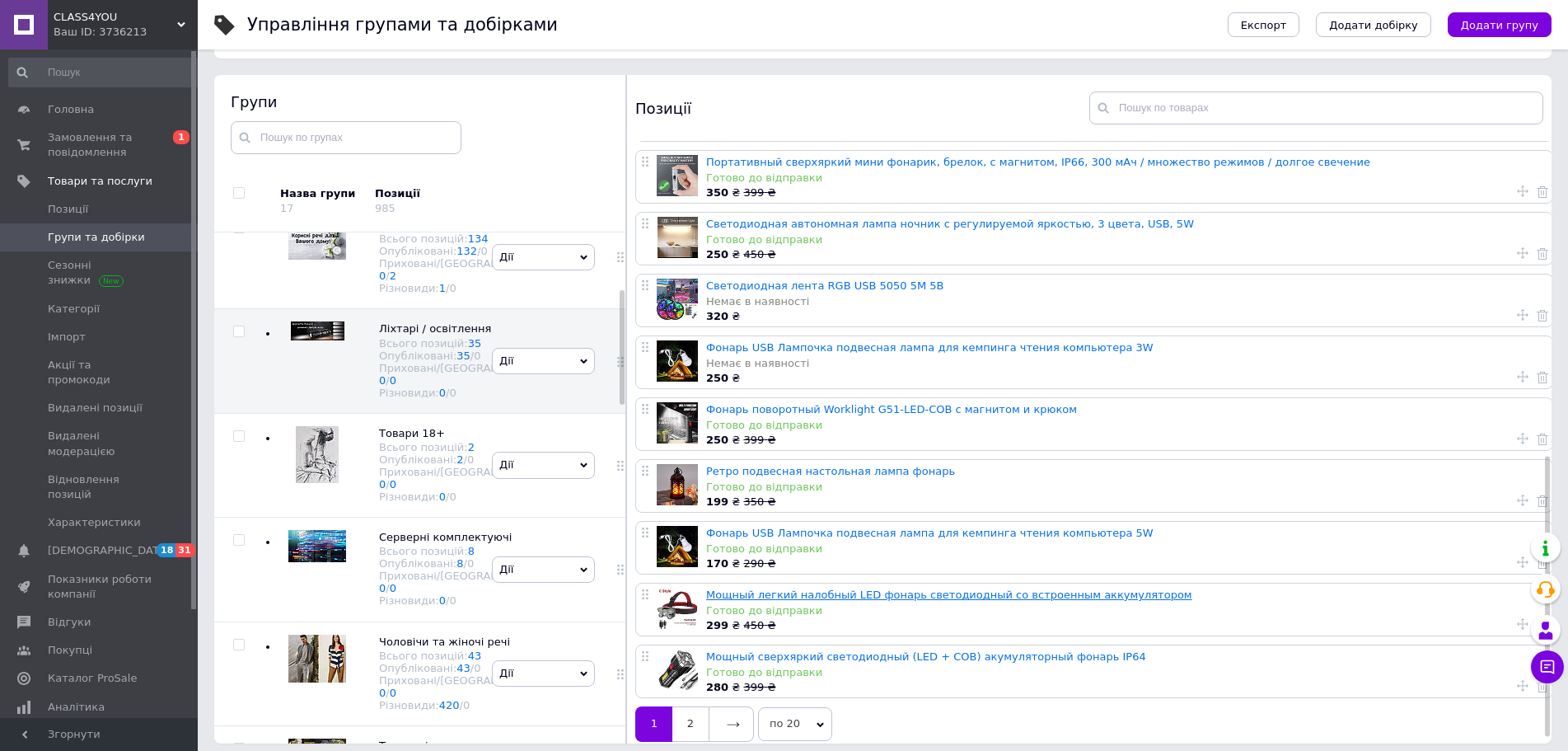
scroll to position [687, 0]
click at [744, 706] on link at bounding box center [731, 724] width 46 height 35
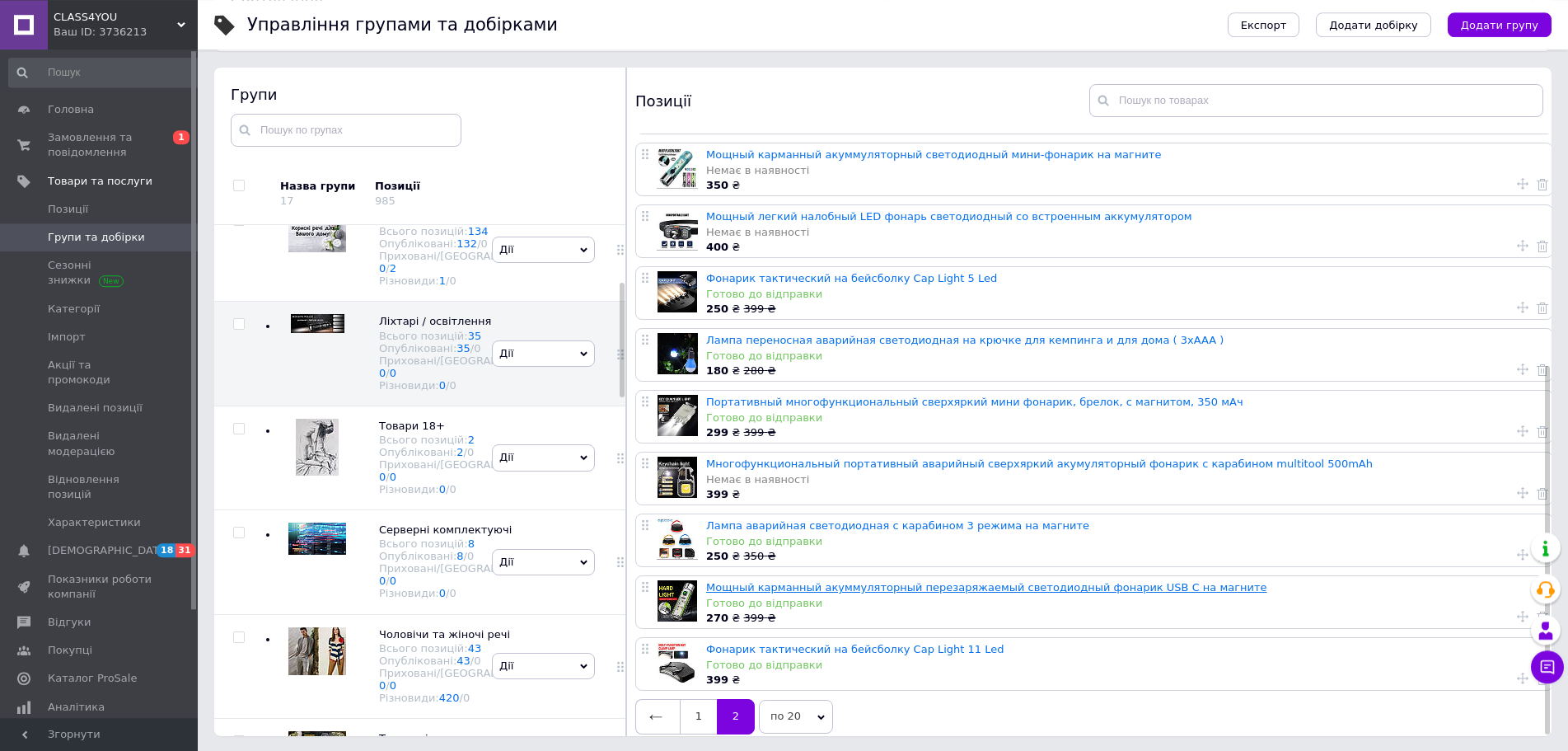
scroll to position [94, 0]
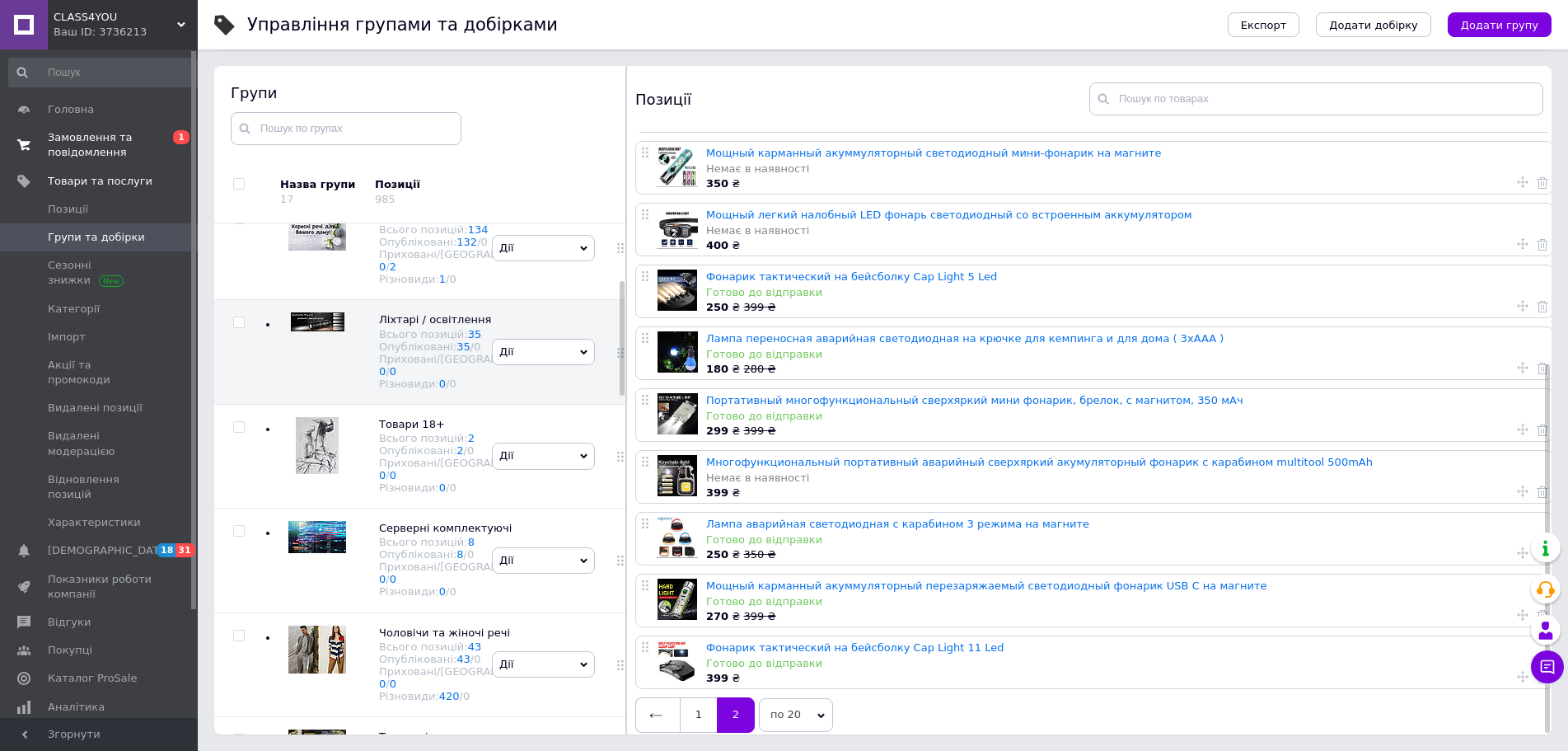
click at [92, 142] on span "Замовлення та повідомлення" at bounding box center [99, 145] width 104 height 29
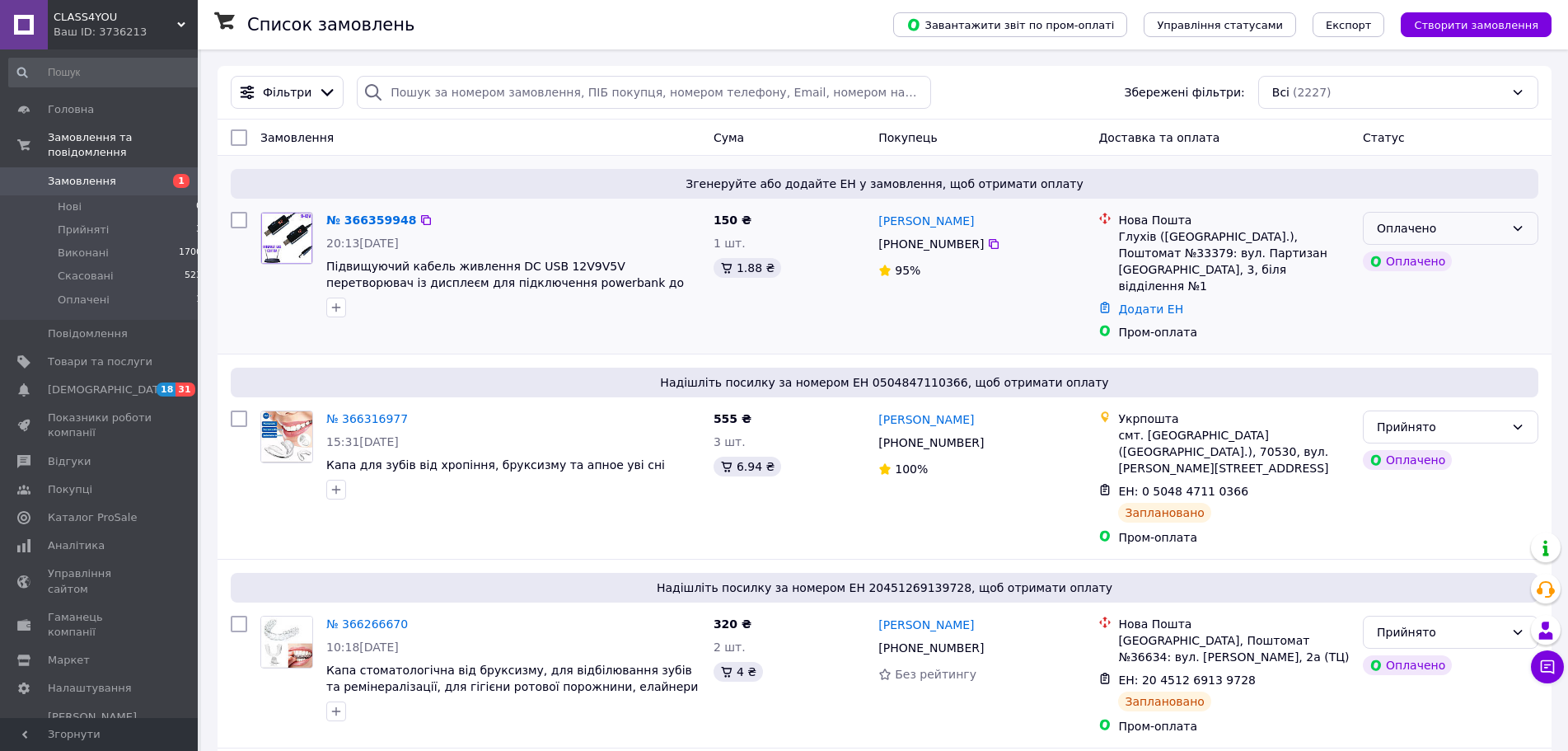
click at [1475, 225] on div "Оплачено" at bounding box center [1440, 228] width 128 height 19
click at [1474, 261] on li "Прийнято" at bounding box center [1450, 264] width 173 height 29
click at [366, 224] on link "№ 366359948" at bounding box center [367, 220] width 82 height 14
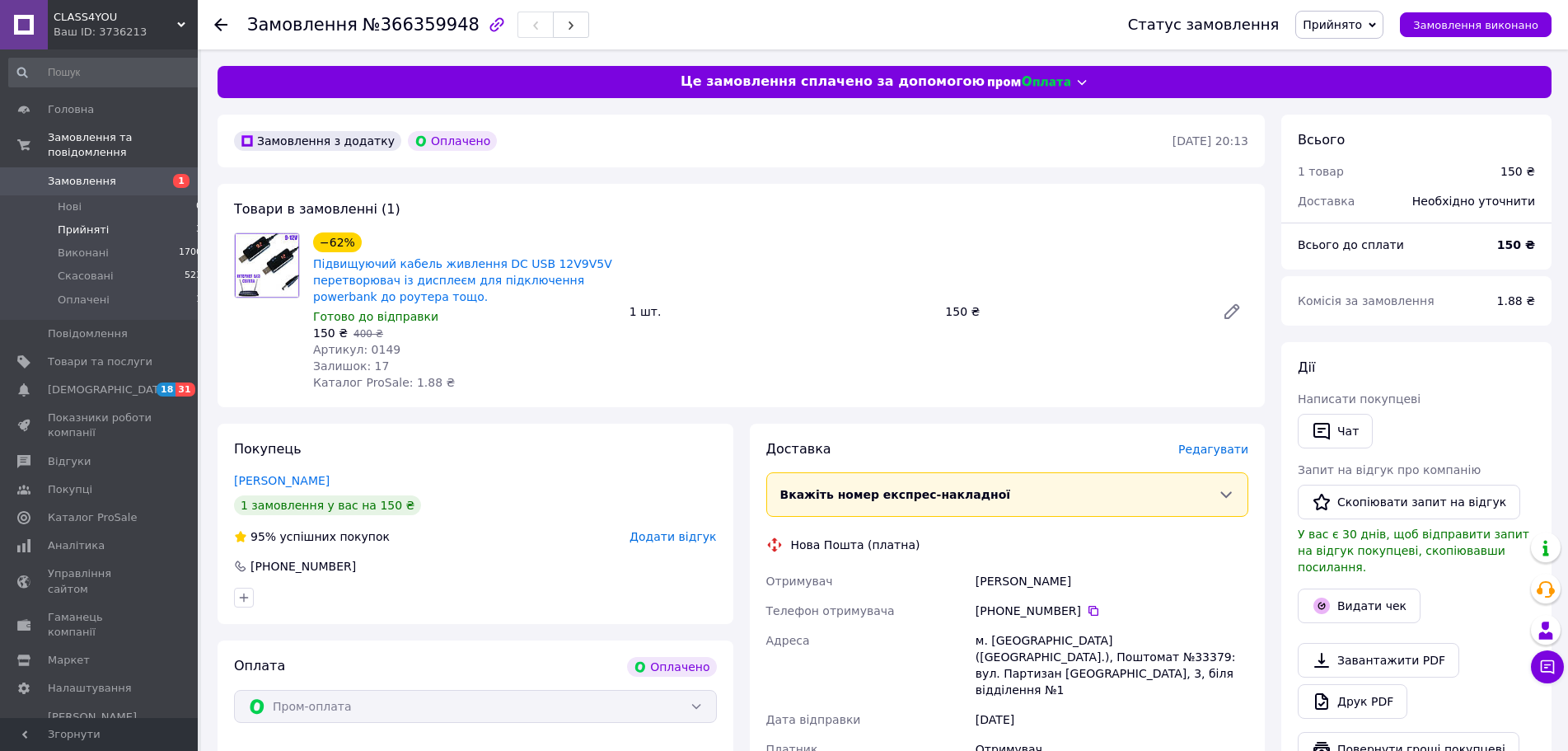
click at [91, 222] on span "Прийняті" at bounding box center [83, 229] width 51 height 15
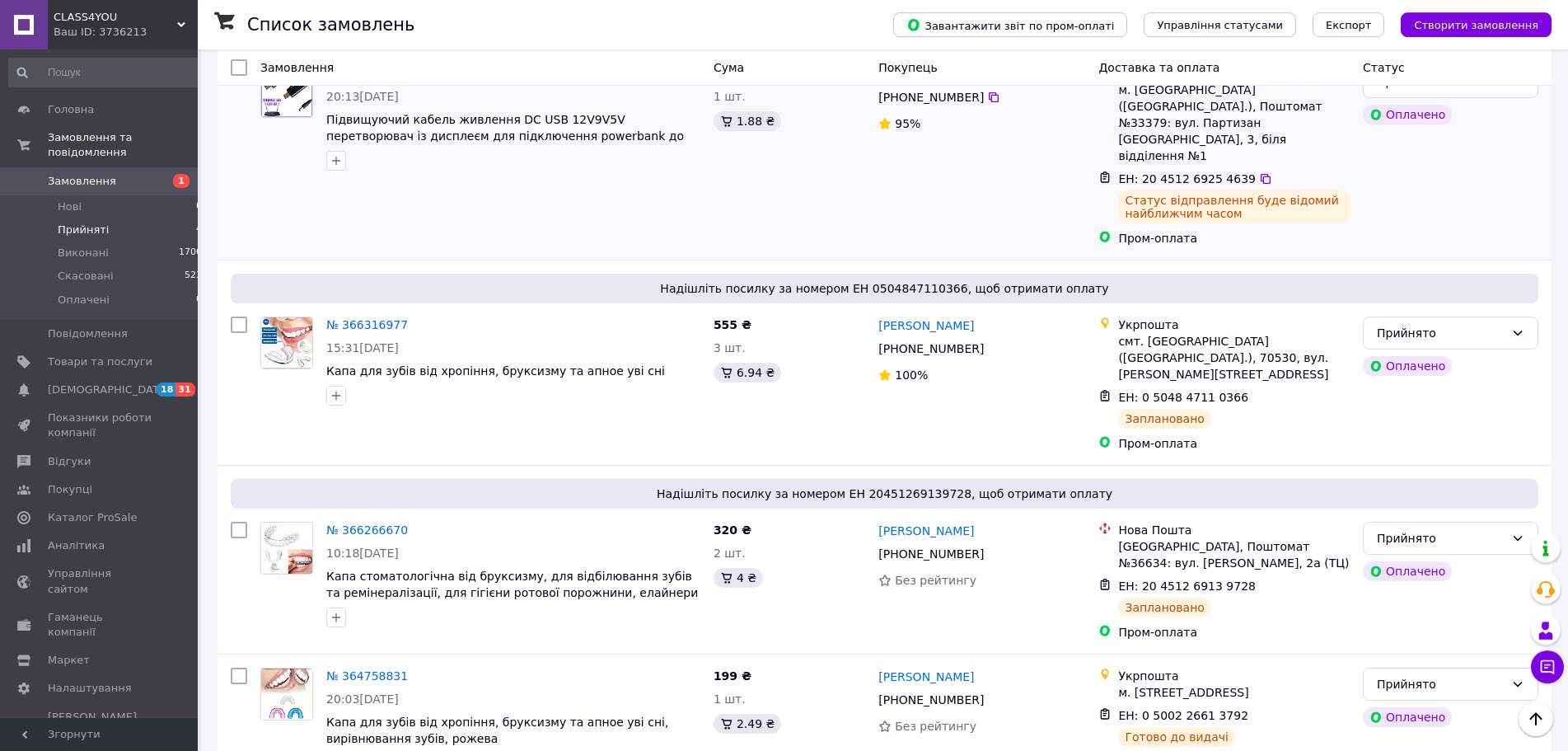
scroll to position [216, 0]
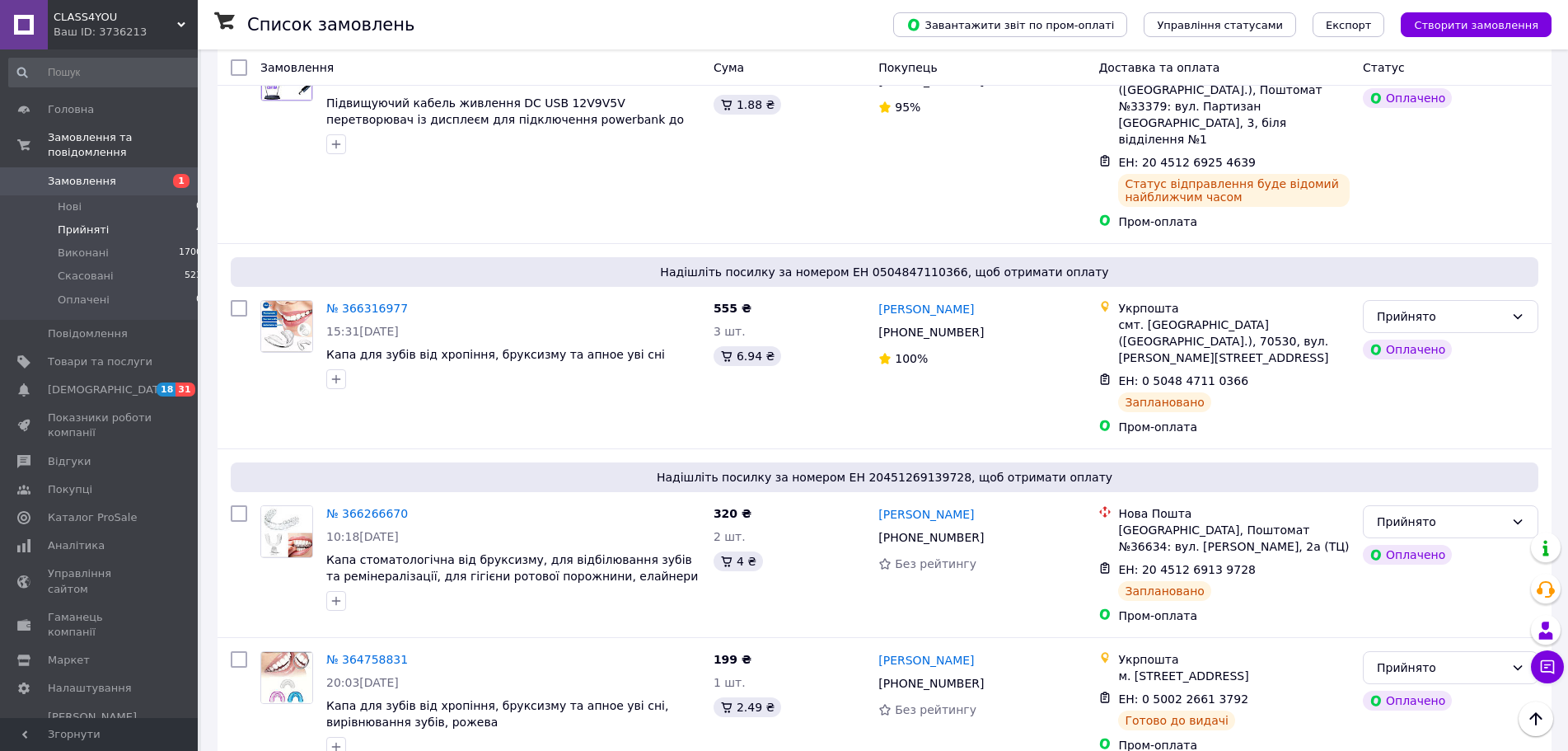
click at [98, 222] on span "Прийняті" at bounding box center [83, 229] width 51 height 15
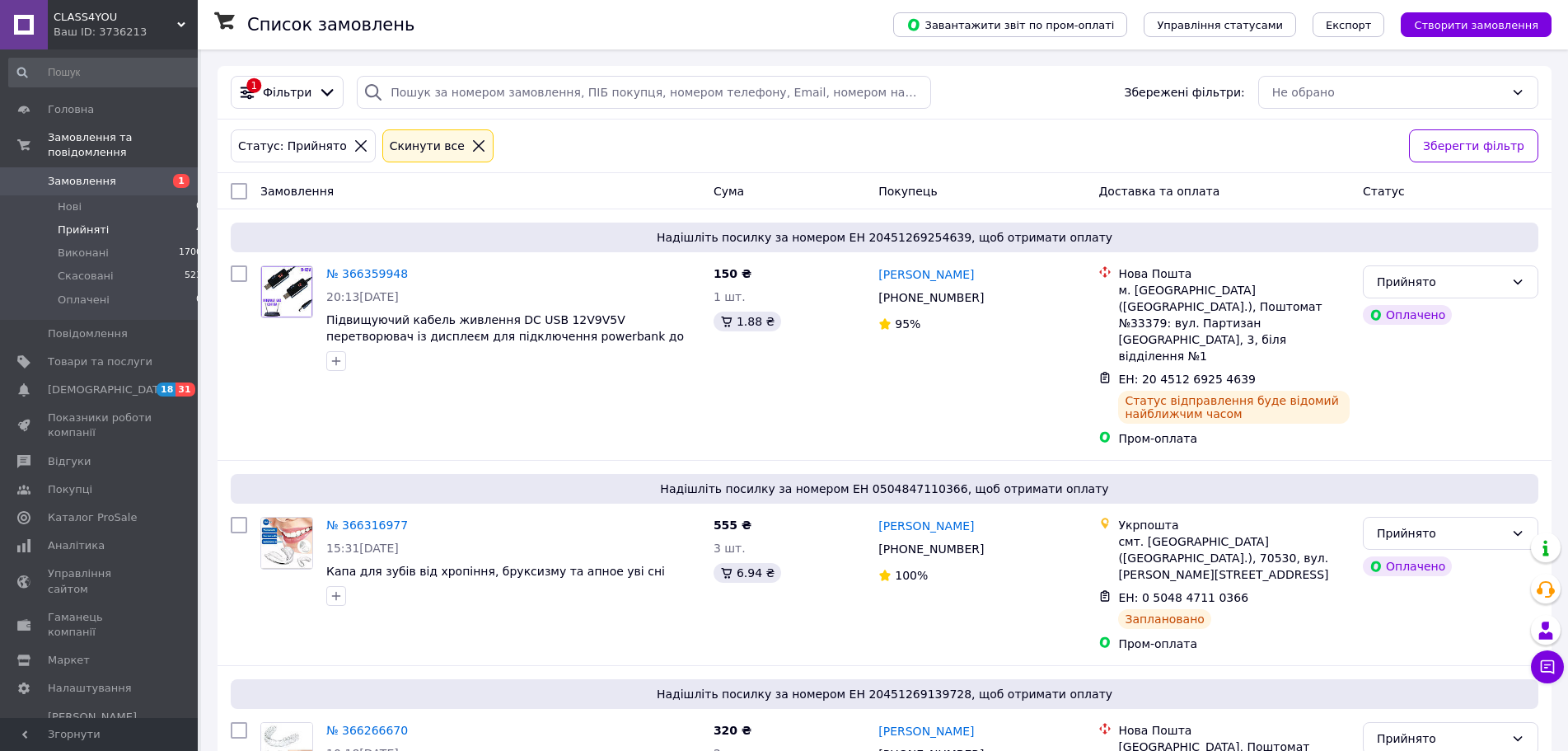
click at [89, 222] on span "Прийняті" at bounding box center [83, 229] width 51 height 15
